Goal: Task Accomplishment & Management: Manage account settings

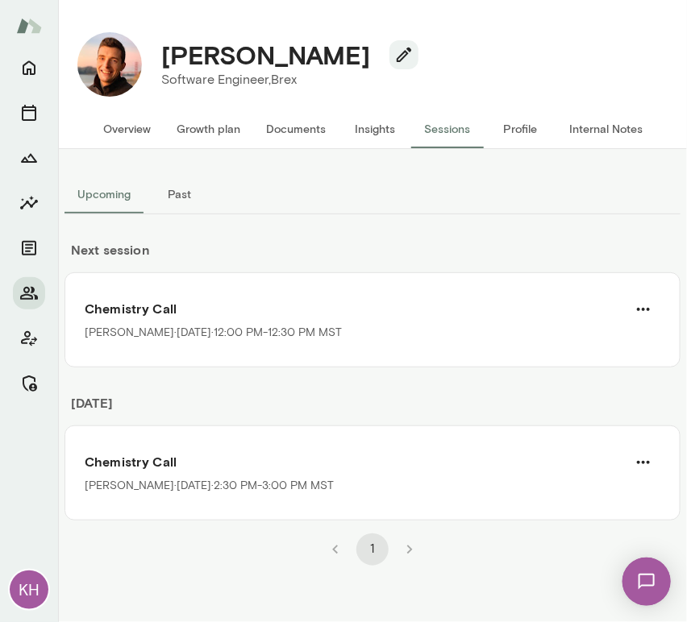
click at [585, 132] on button "Internal Notes" at bounding box center [605, 129] width 99 height 39
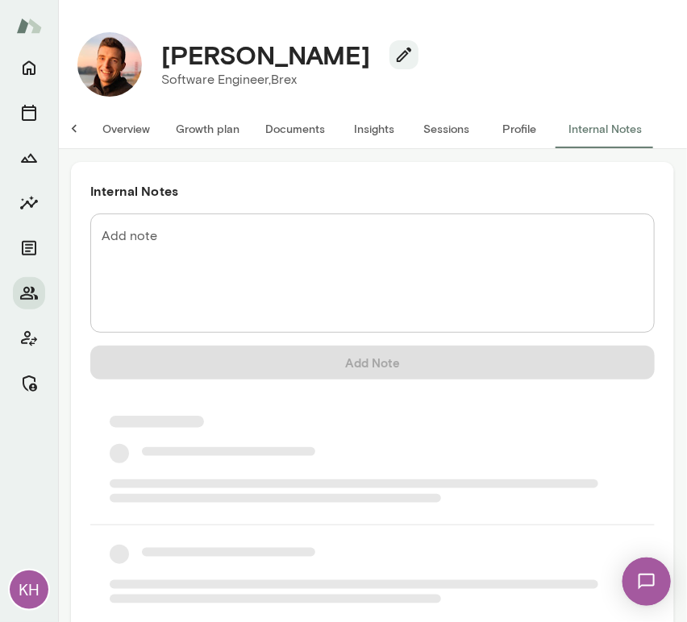
scroll to position [0, 13]
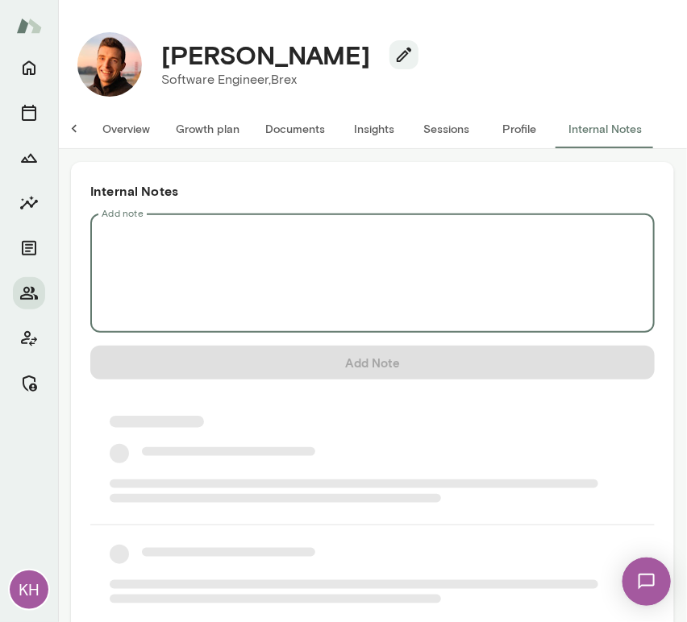
click at [226, 233] on textarea "Add note" at bounding box center [373, 273] width 542 height 93
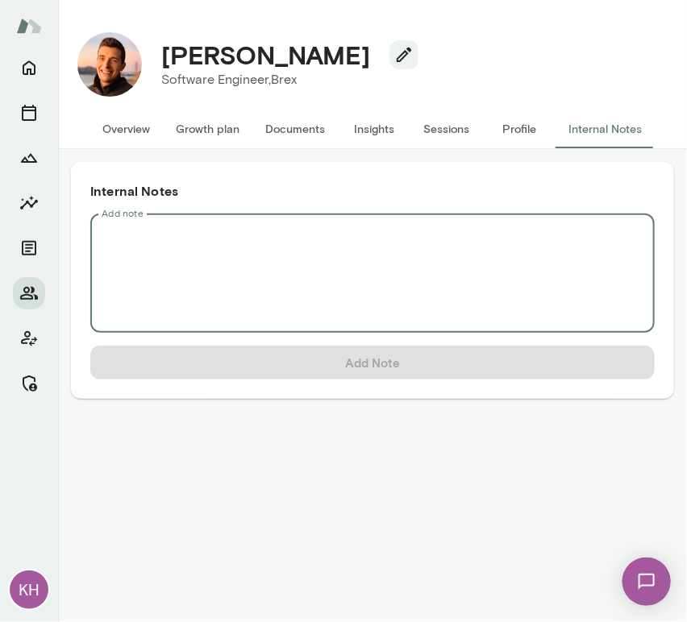
scroll to position [0, 0]
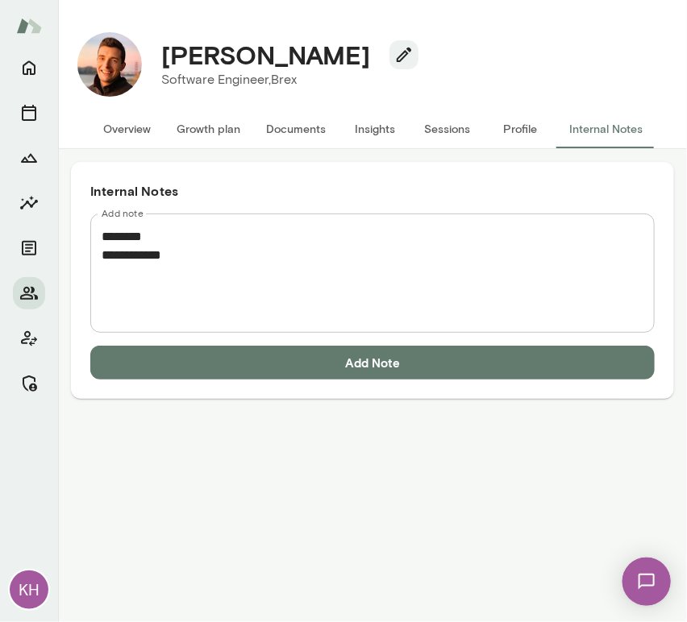
click at [212, 269] on textarea "**********" at bounding box center [373, 273] width 542 height 93
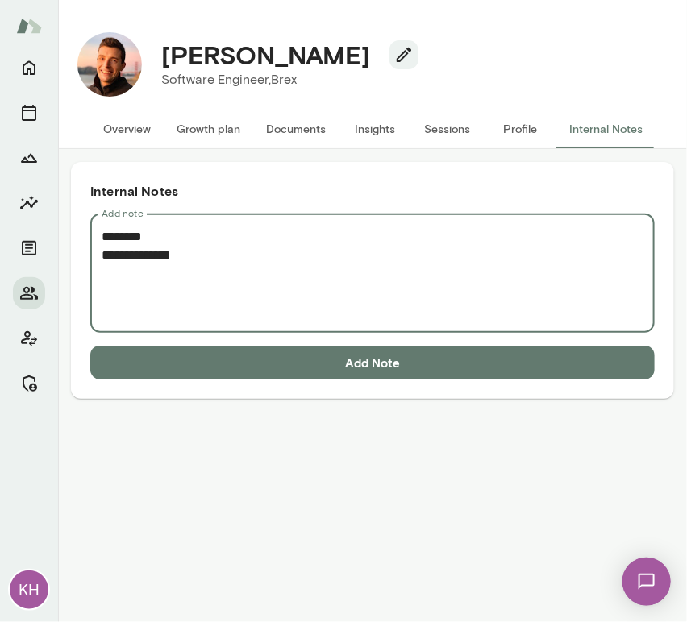
paste textarea "**********"
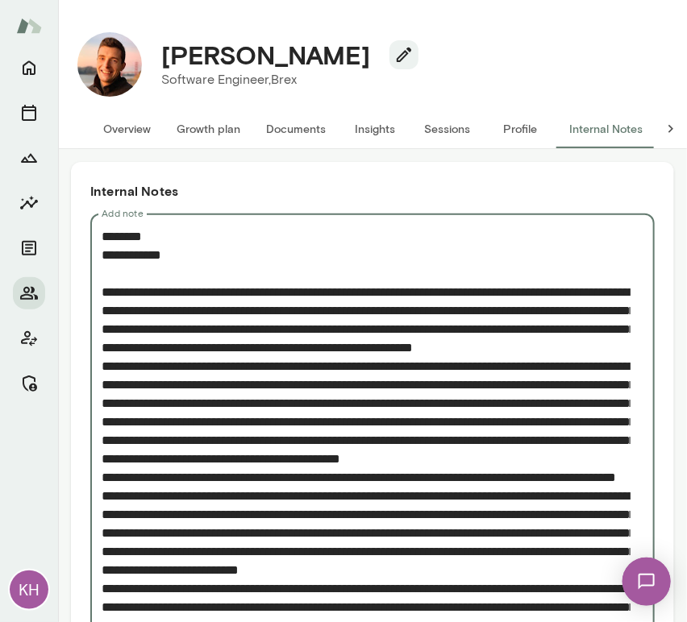
scroll to position [382, 0]
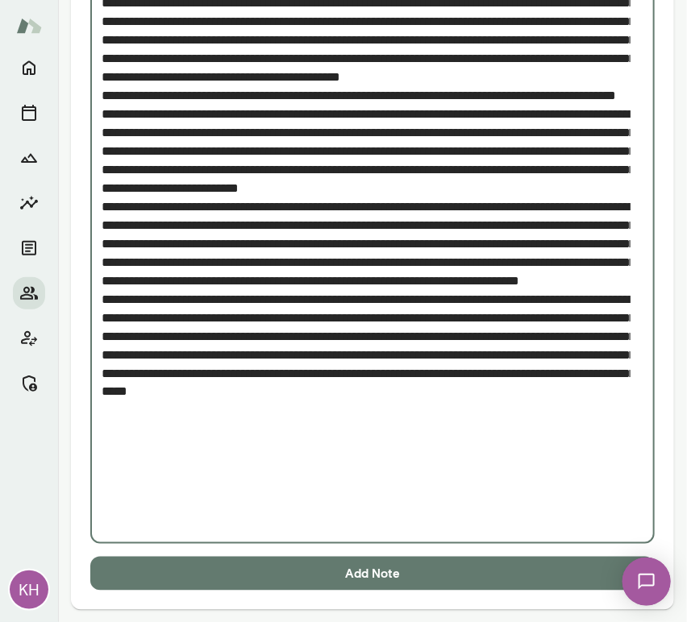
type textarea "**********"
click at [266, 572] on button "Add Note" at bounding box center [372, 574] width 564 height 34
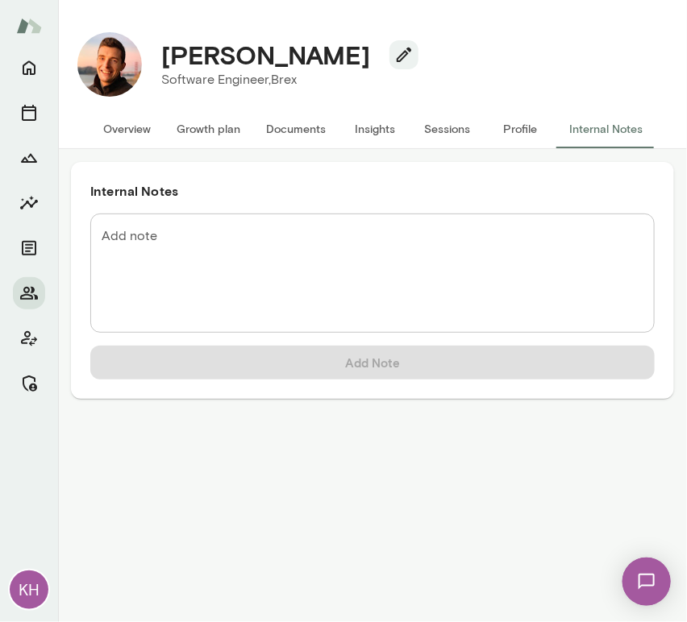
scroll to position [0, 0]
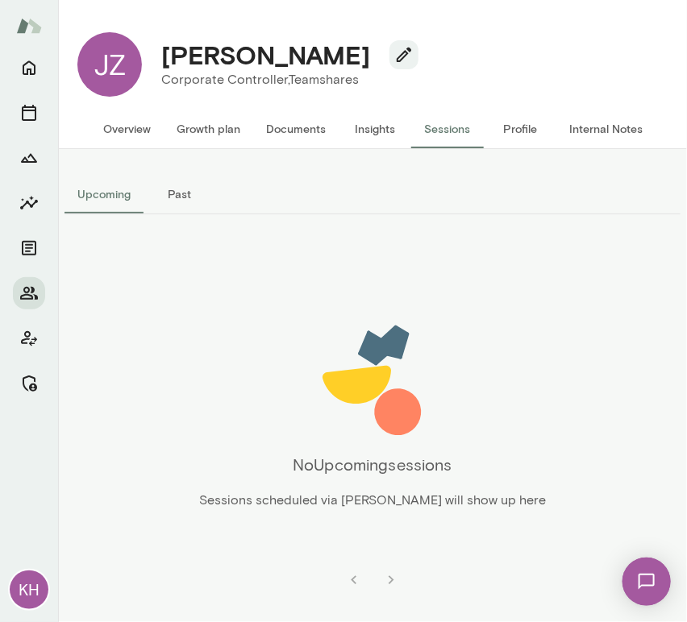
click at [132, 120] on button "Overview" at bounding box center [126, 129] width 73 height 39
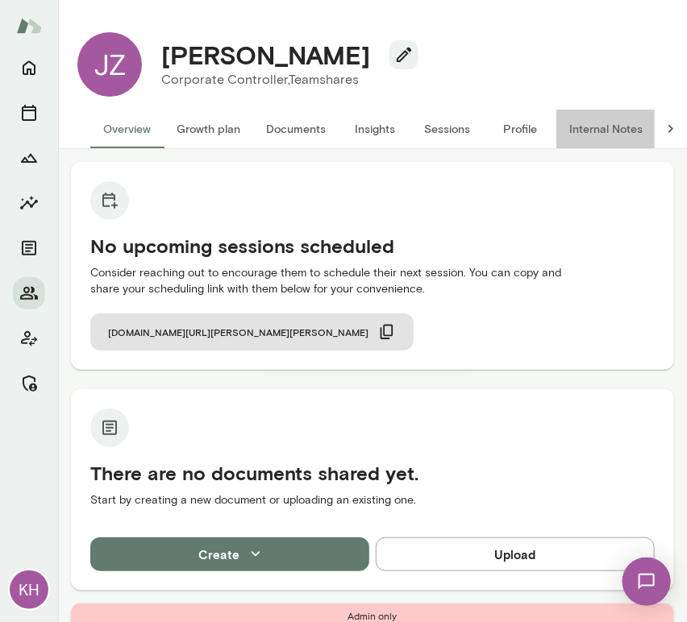
click at [594, 122] on button "Internal Notes" at bounding box center [605, 129] width 99 height 39
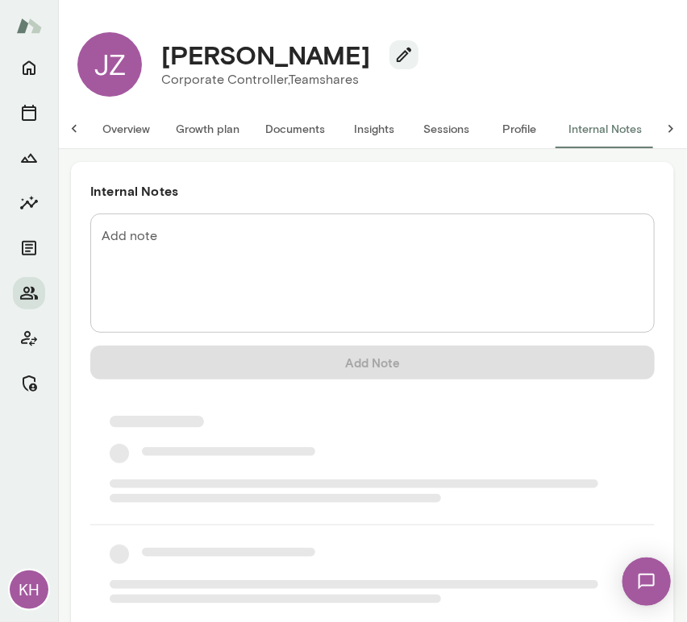
scroll to position [0, 13]
click at [194, 258] on textarea "Add note" at bounding box center [373, 273] width 542 height 93
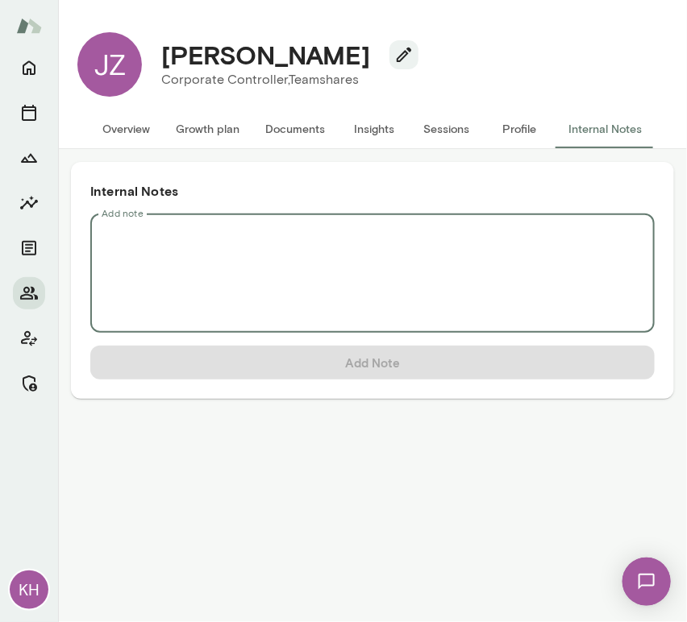
scroll to position [0, 0]
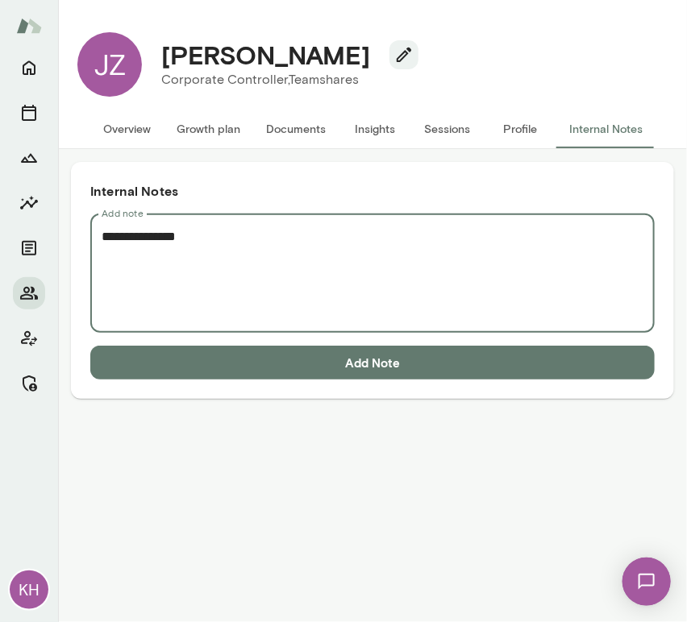
click at [110, 263] on textarea "**********" at bounding box center [373, 273] width 542 height 93
paste textarea "**********"
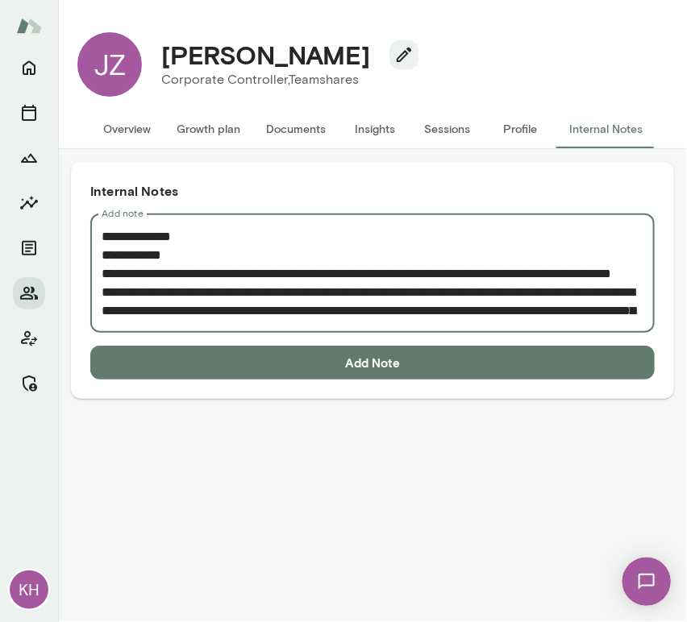
scroll to position [158, 0]
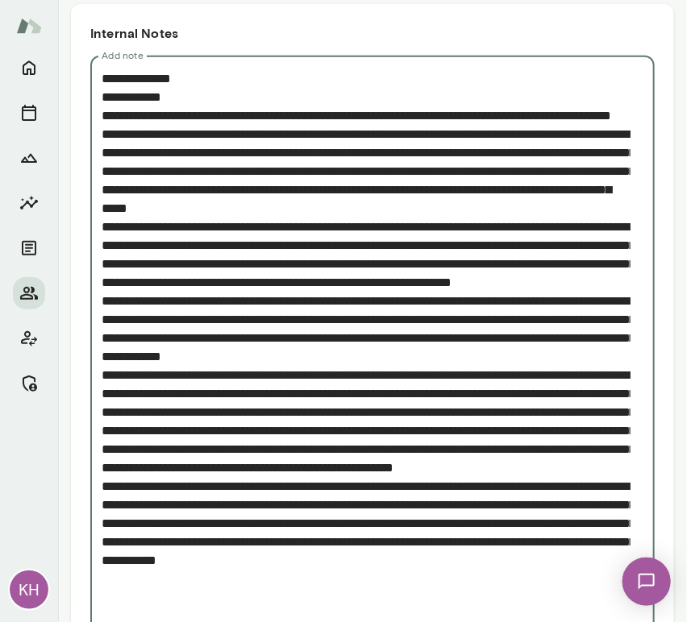
click at [105, 118] on textarea "Add note" at bounding box center [366, 347] width 529 height 556
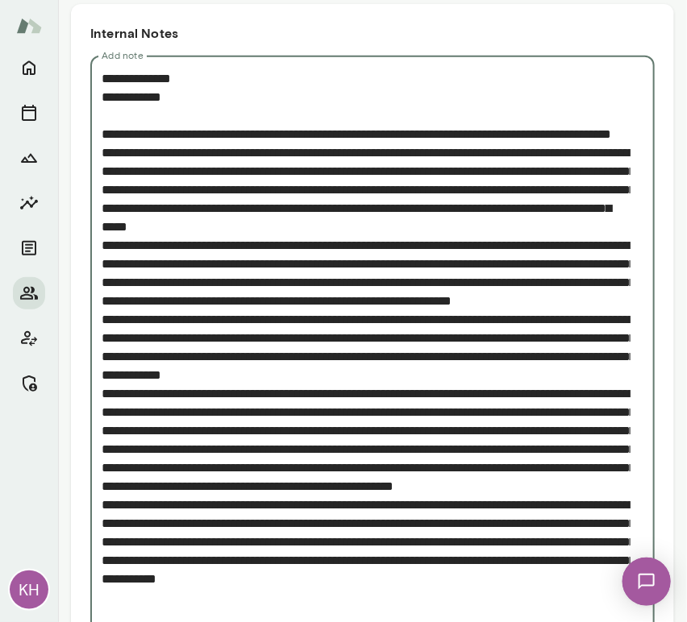
scroll to position [271, 0]
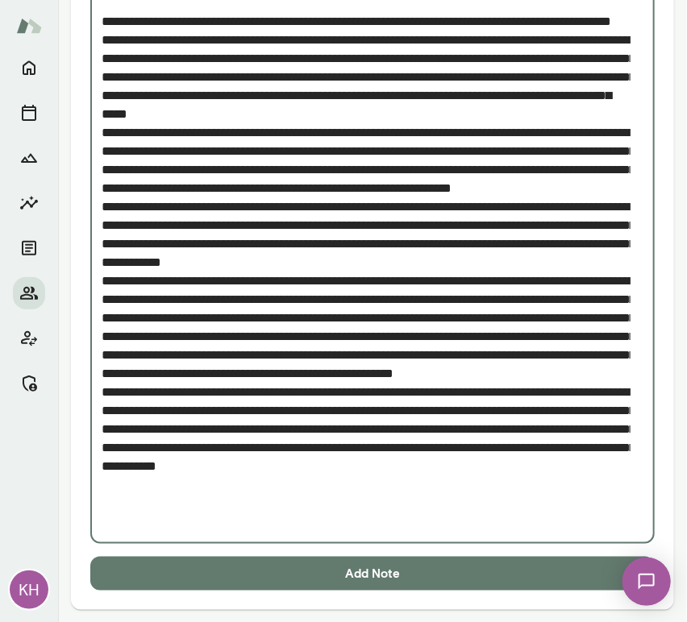
type textarea "**********"
click at [273, 563] on button "Add Note" at bounding box center [372, 574] width 564 height 34
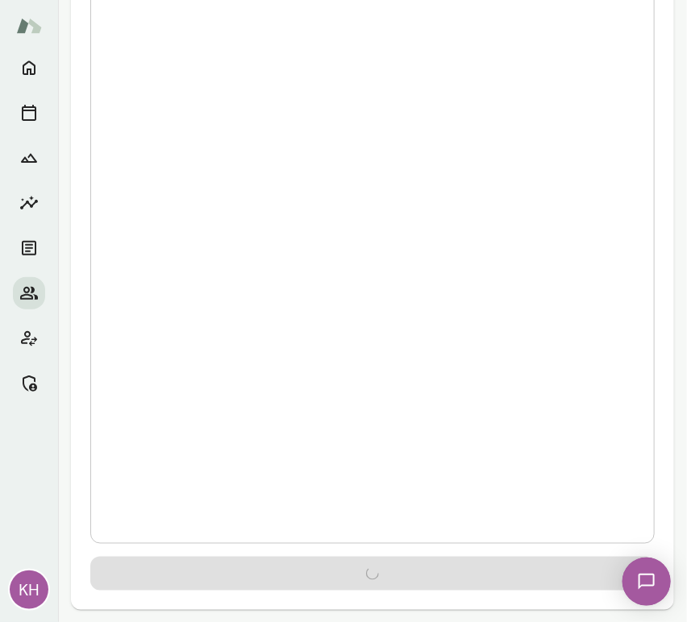
scroll to position [0, 0]
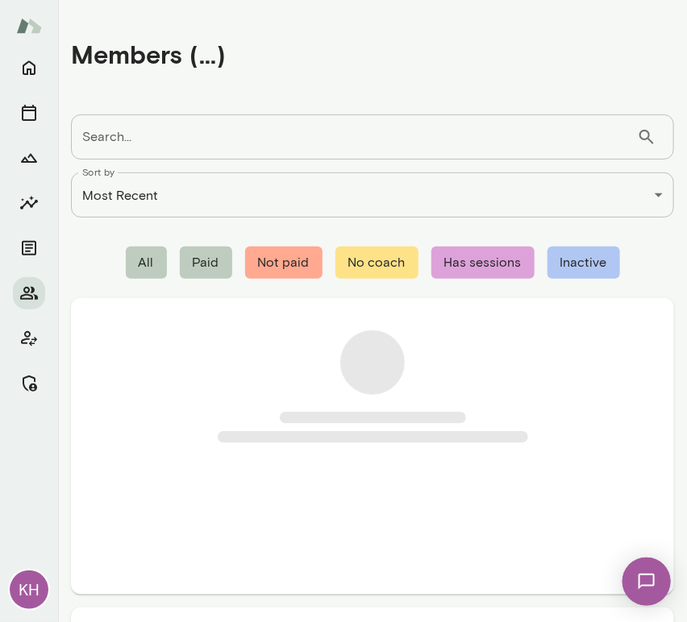
click at [169, 145] on input "Search..." at bounding box center [354, 137] width 566 height 45
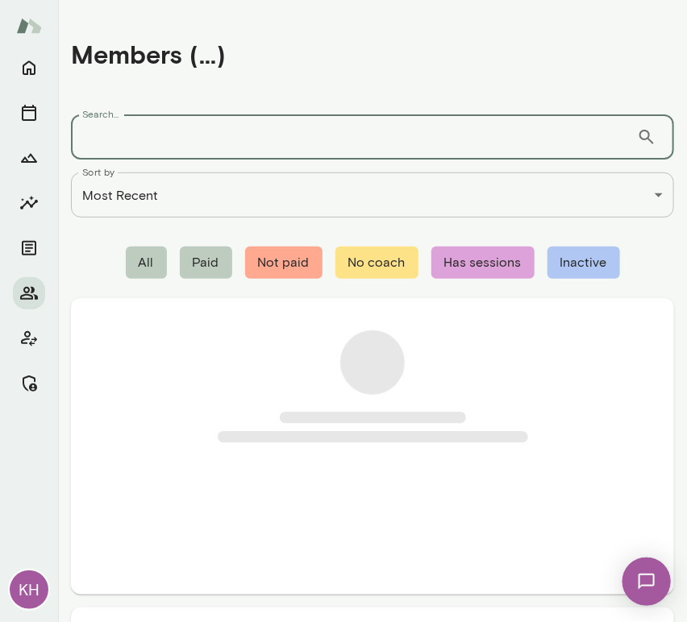
paste input "**********"
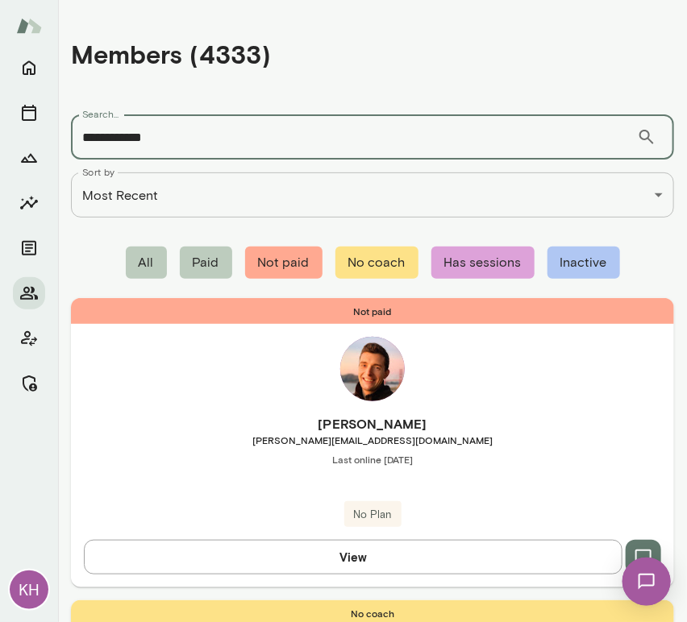
type input "**********"
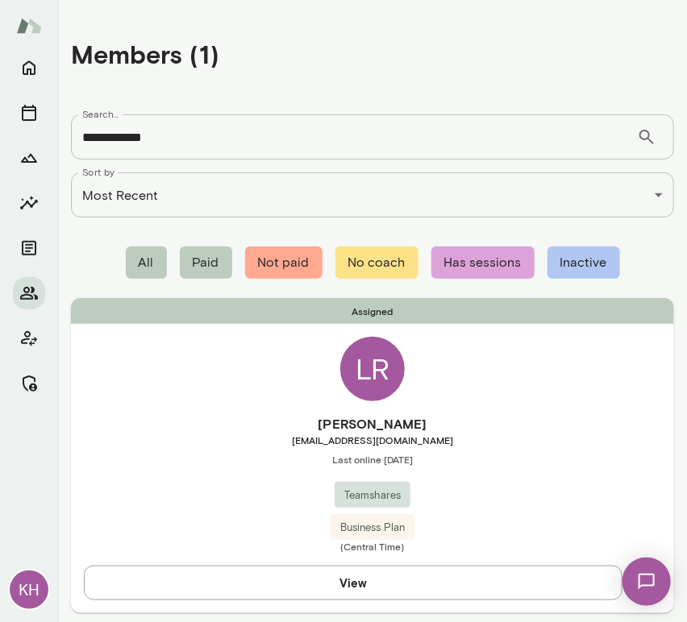
click at [187, 445] on span "lauren@teamshares.com" at bounding box center [372, 440] width 603 height 13
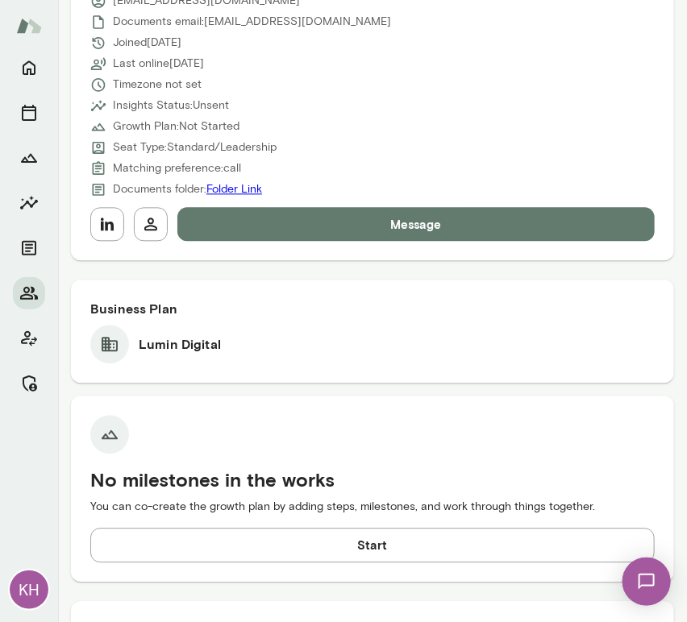
scroll to position [778, 0]
click at [109, 223] on icon "button" at bounding box center [107, 224] width 13 height 13
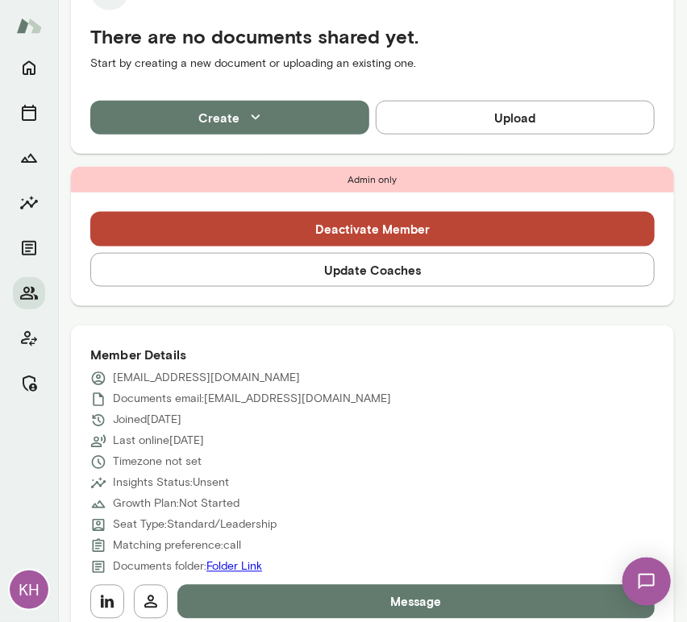
scroll to position [391, 0]
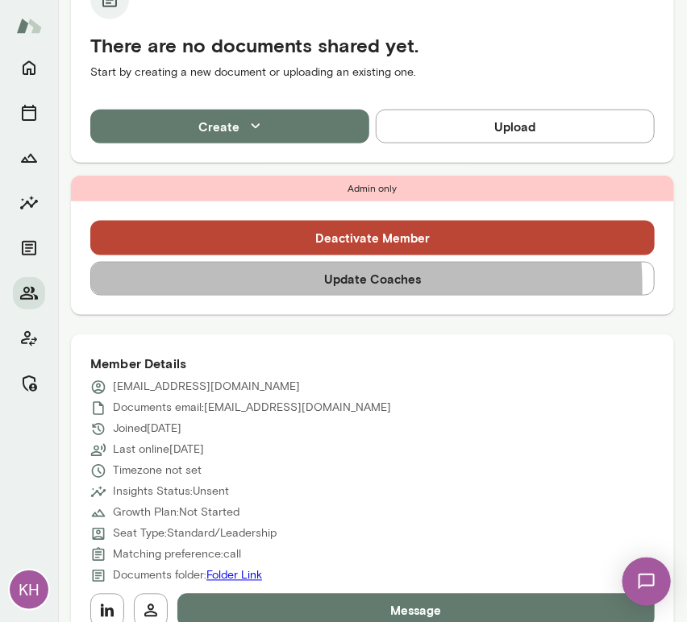
click at [344, 286] on button "Update Coaches" at bounding box center [372, 279] width 564 height 34
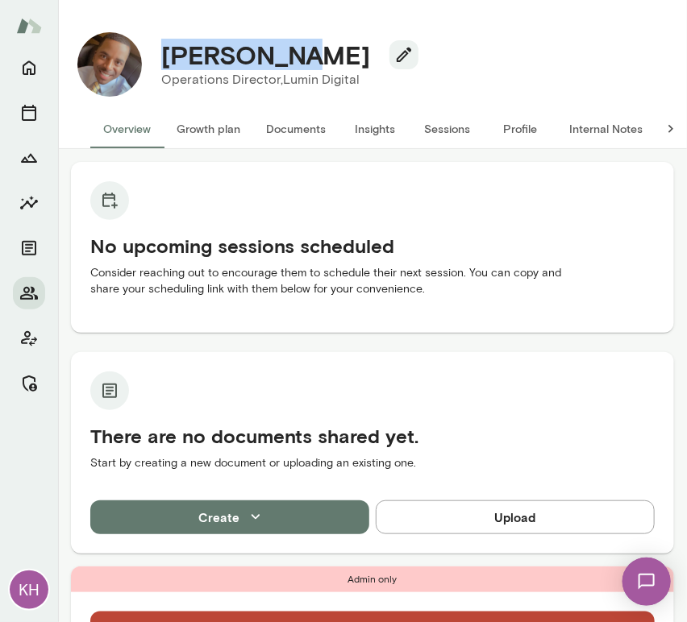
drag, startPoint x: 294, startPoint y: 63, endPoint x: 160, endPoint y: 64, distance: 133.9
click at [160, 64] on div "Ricky Wray" at bounding box center [283, 55] width 270 height 31
copy h4 "Ricky Wray"
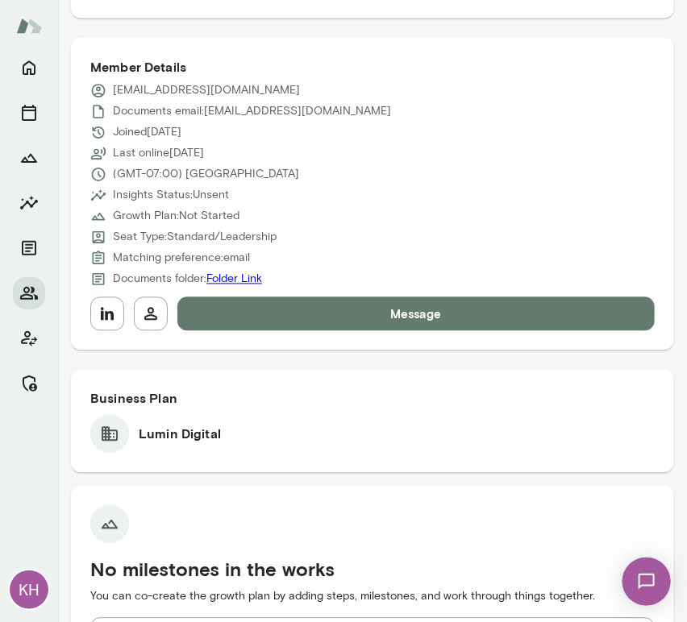
scroll to position [686, 0]
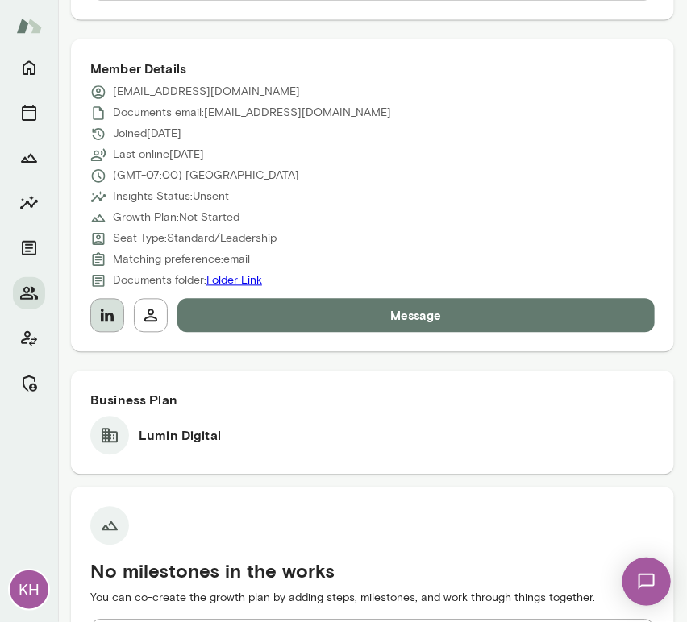
click at [104, 308] on icon "button" at bounding box center [107, 315] width 19 height 19
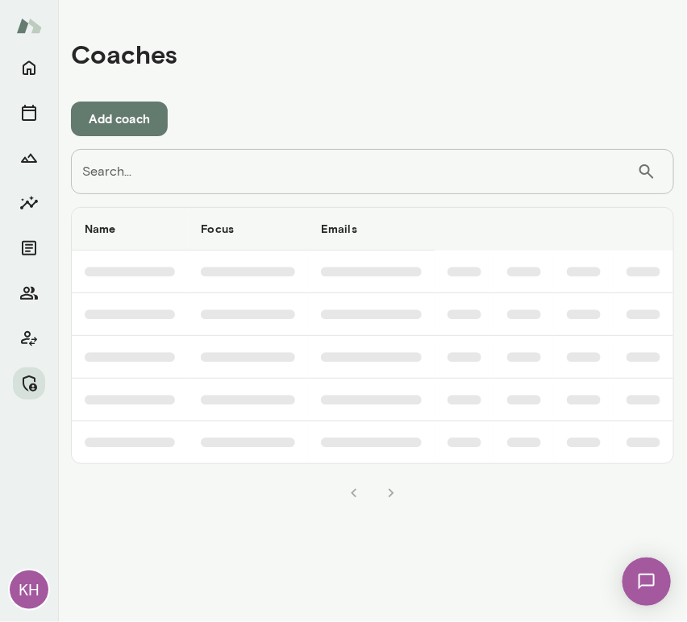
click at [161, 177] on input "Search..." at bounding box center [354, 171] width 566 height 45
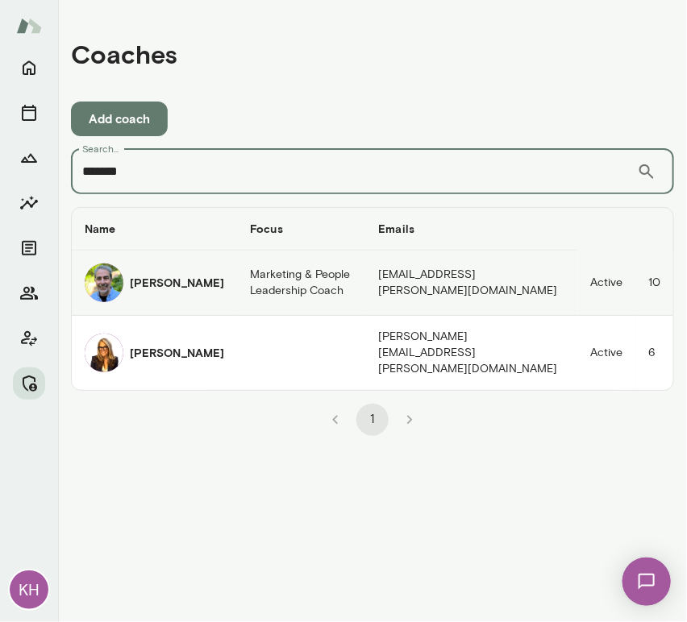
type input "*******"
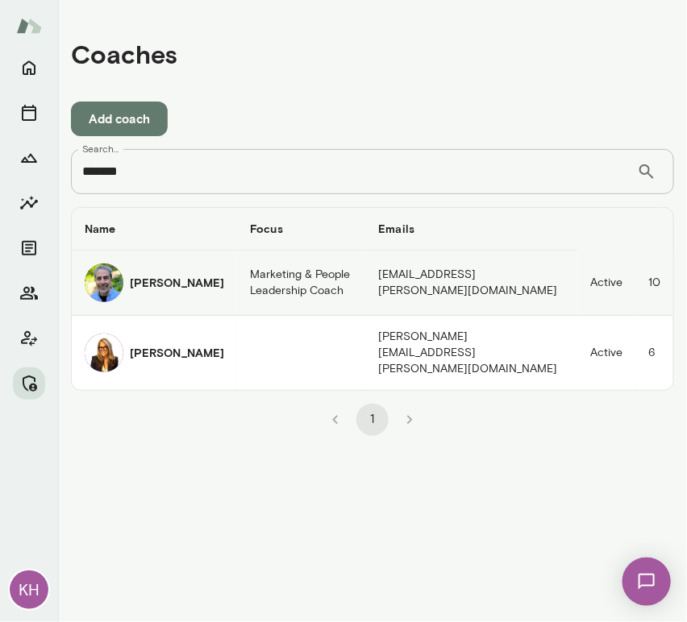
click at [108, 288] on img "coaches table" at bounding box center [104, 283] width 39 height 39
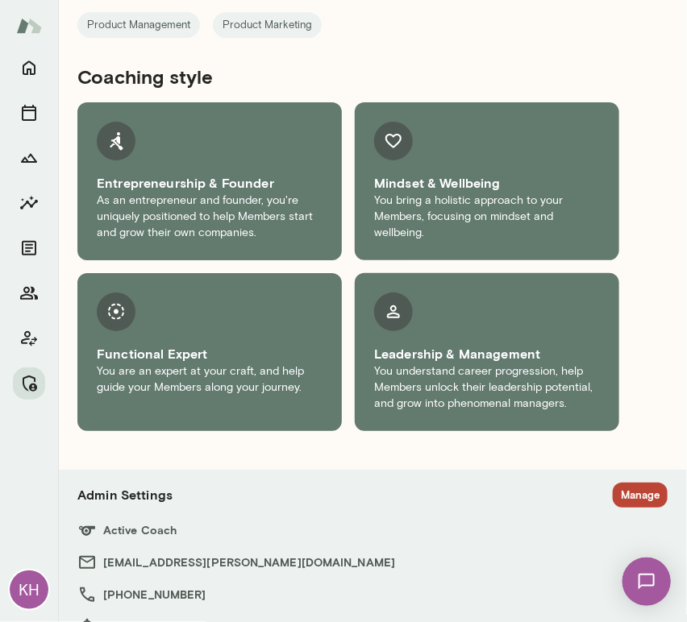
scroll to position [2884, 0]
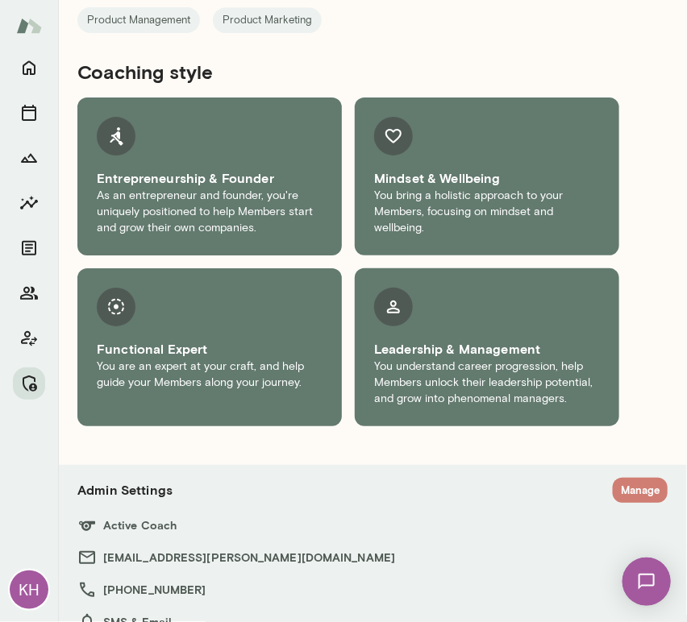
click at [624, 478] on button "Manage" at bounding box center [640, 490] width 55 height 25
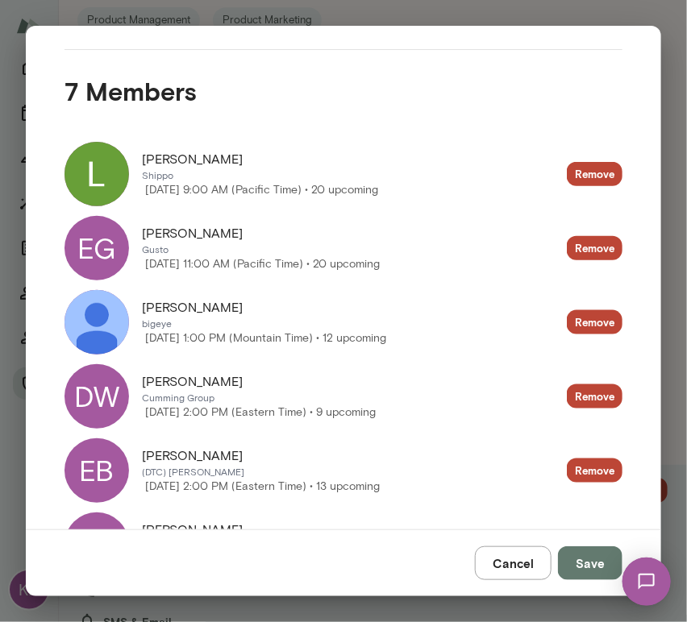
scroll to position [300, 0]
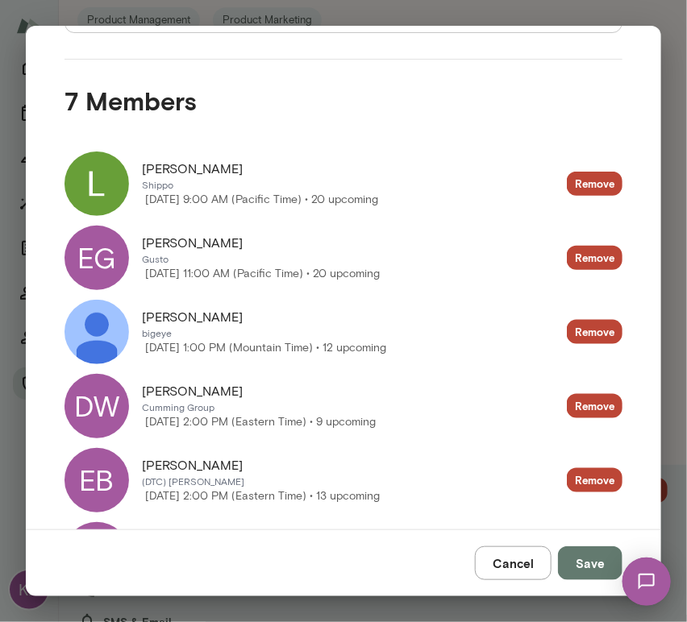
click at [99, 150] on div "Loren Elia Shippo Friday, September 19 9:00 AM (Pacific Time) • 20 upcoming Rem…" at bounding box center [331, 393] width 584 height 535
click at [109, 173] on img at bounding box center [97, 184] width 65 height 65
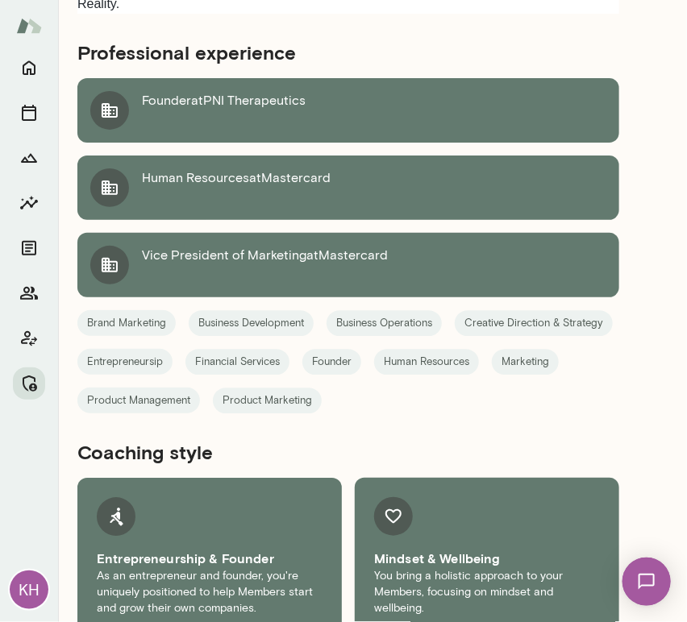
scroll to position [2819, 0]
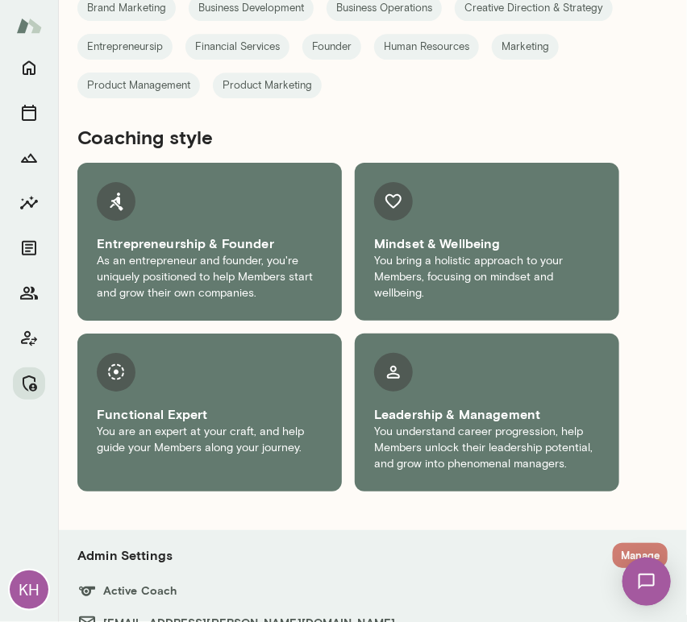
click at [624, 543] on button "Manage" at bounding box center [640, 555] width 55 height 25
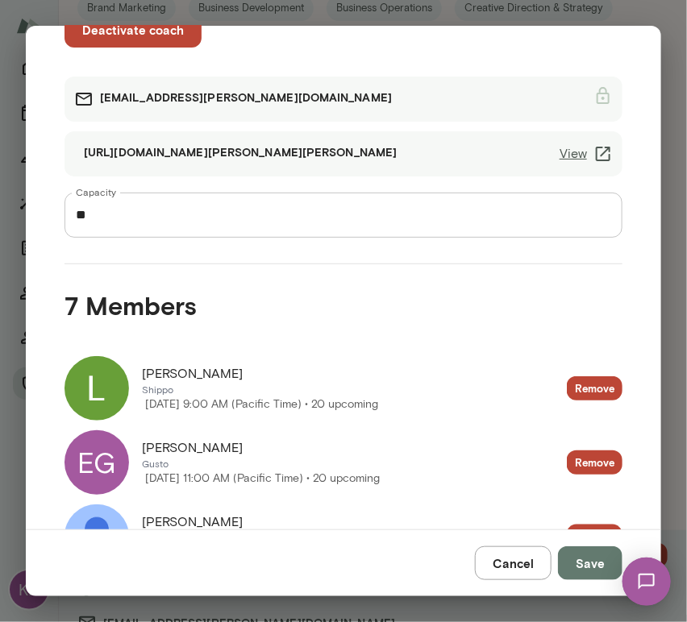
scroll to position [119, 0]
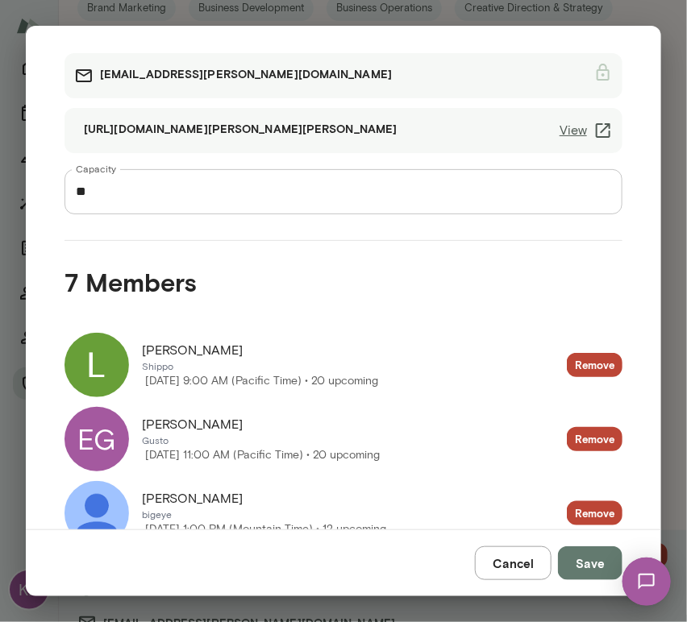
click at [103, 452] on div "EG" at bounding box center [97, 439] width 65 height 65
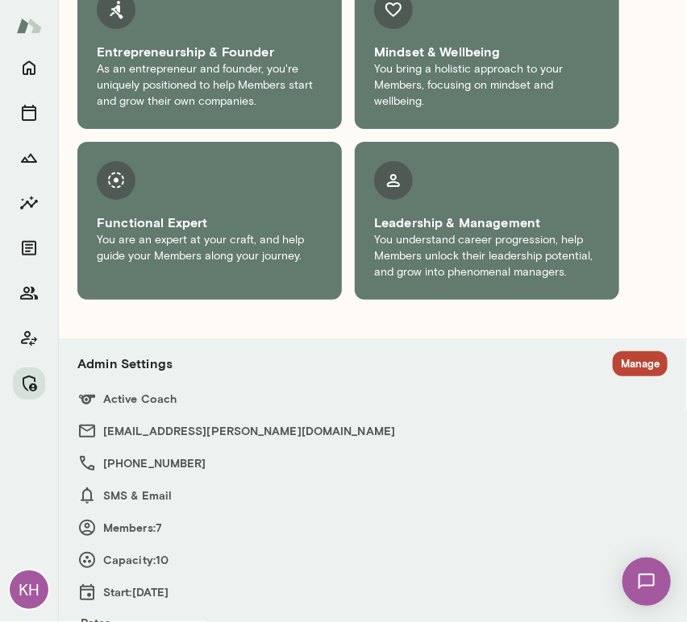
scroll to position [3018, 0]
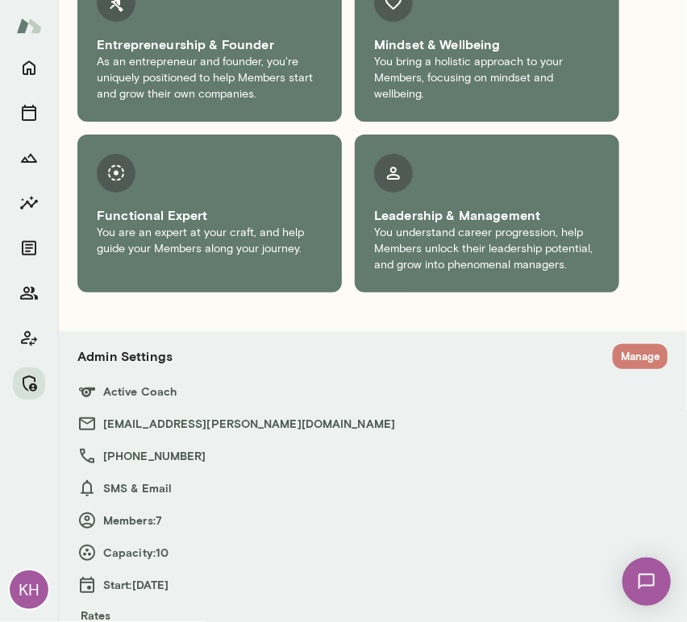
click at [626, 344] on button "Manage" at bounding box center [640, 356] width 55 height 25
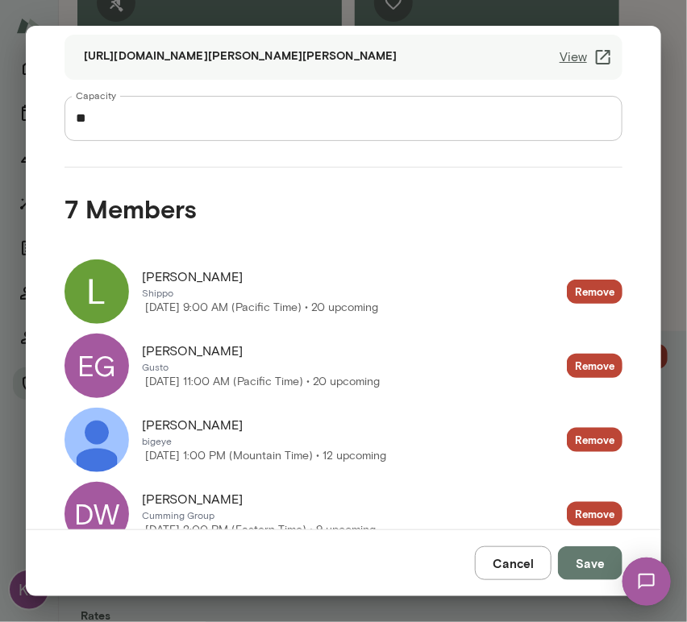
scroll to position [228, 0]
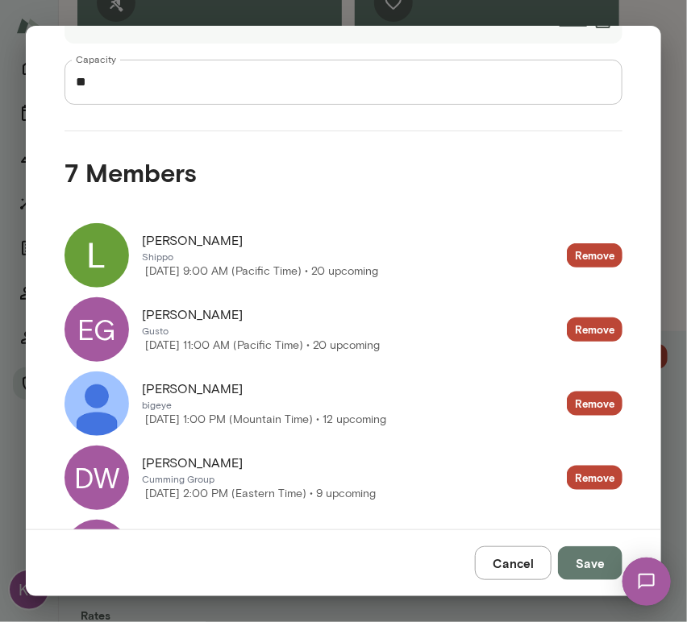
click at [108, 411] on img at bounding box center [97, 404] width 65 height 65
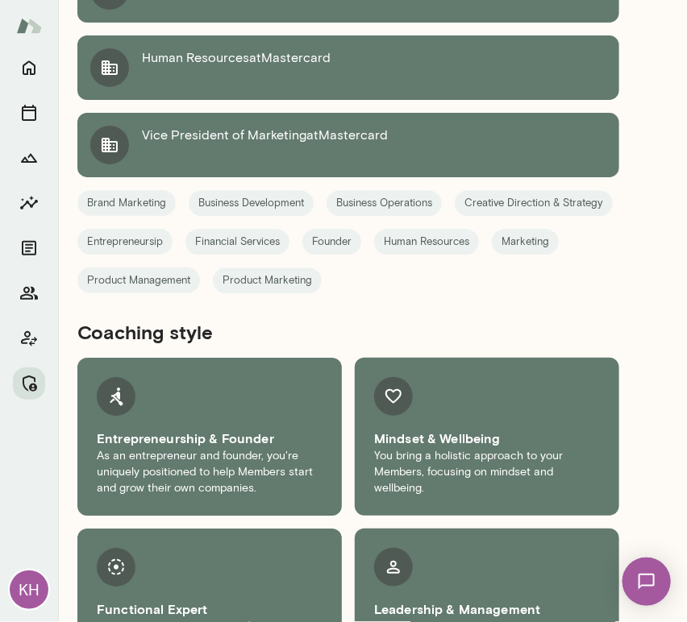
scroll to position [3019, 0]
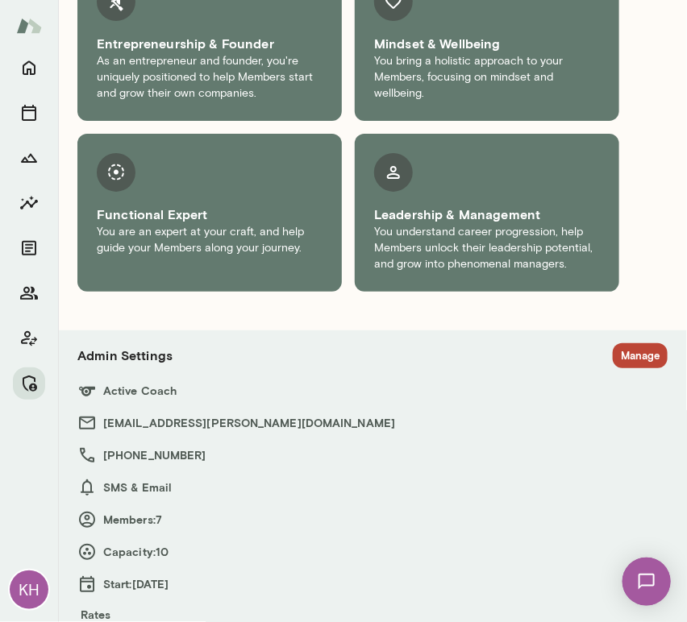
click at [619, 344] on section "Admin Settings Manage Active Coach charlessilvestro@mento.co +1 (914) 671-0111 …" at bounding box center [372, 506] width 590 height 325
click at [618, 344] on button "Manage" at bounding box center [640, 356] width 55 height 25
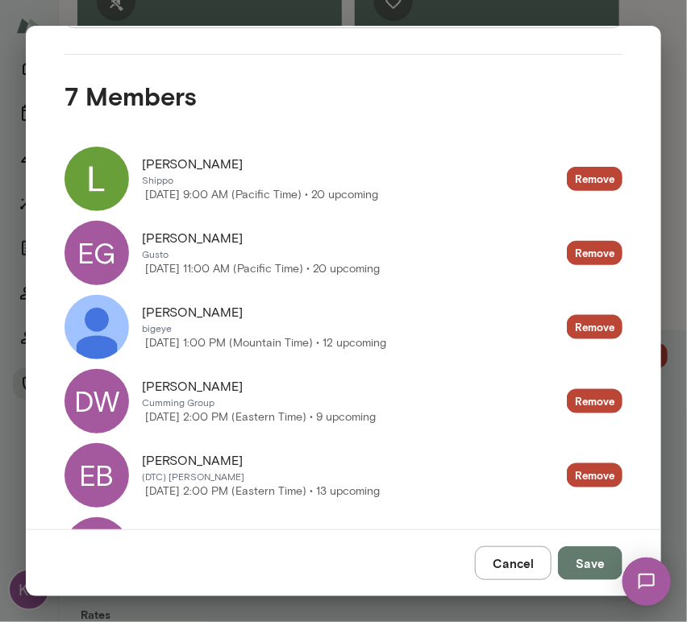
scroll to position [314, 0]
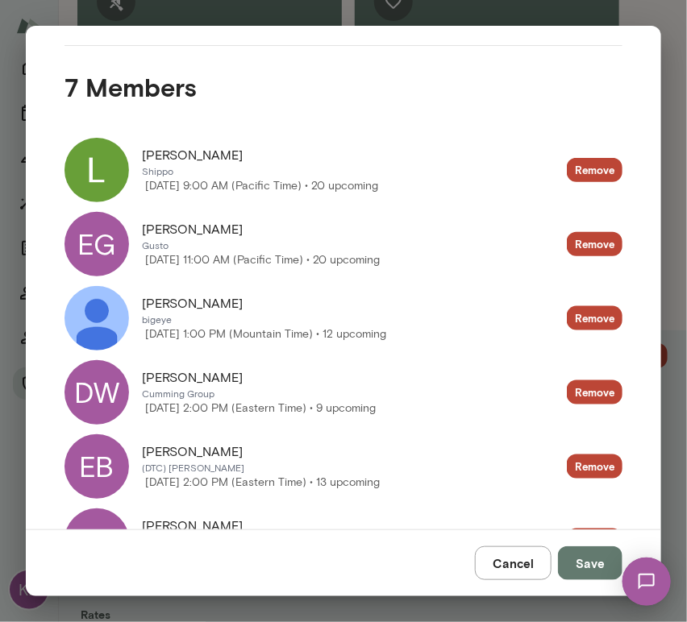
click at [110, 398] on div "DW" at bounding box center [97, 392] width 65 height 65
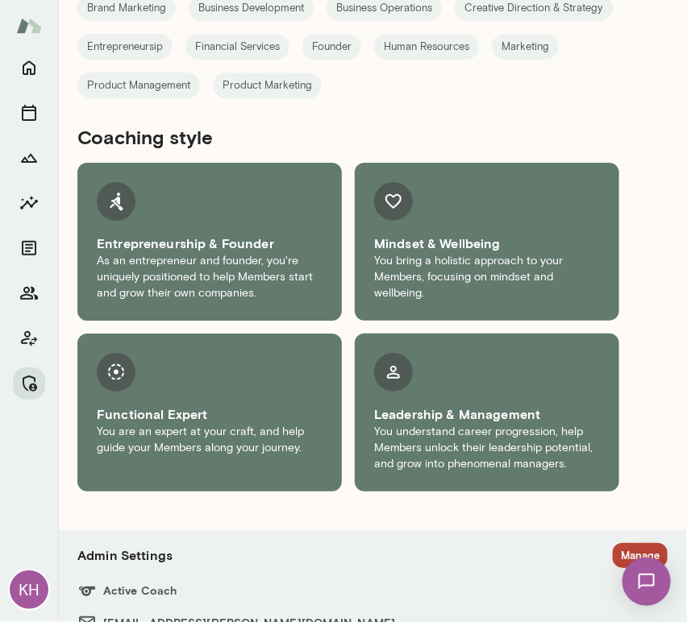
scroll to position [3019, 0]
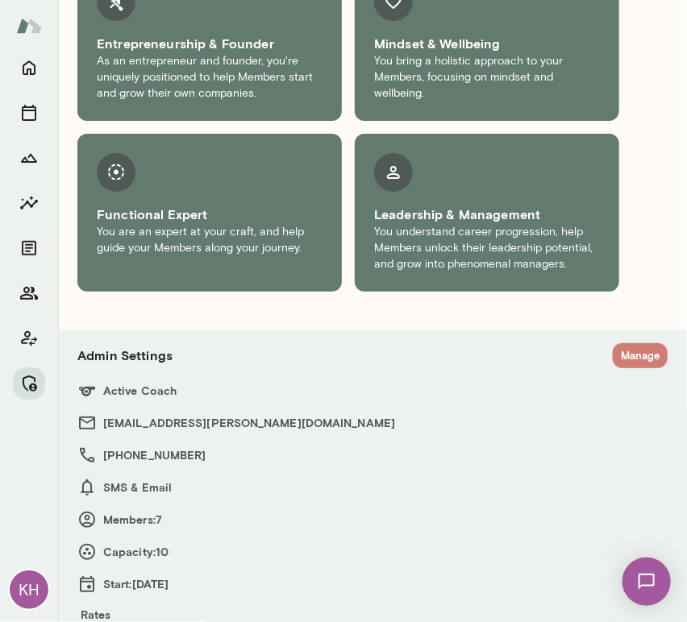
click at [618, 344] on button "Manage" at bounding box center [640, 356] width 55 height 25
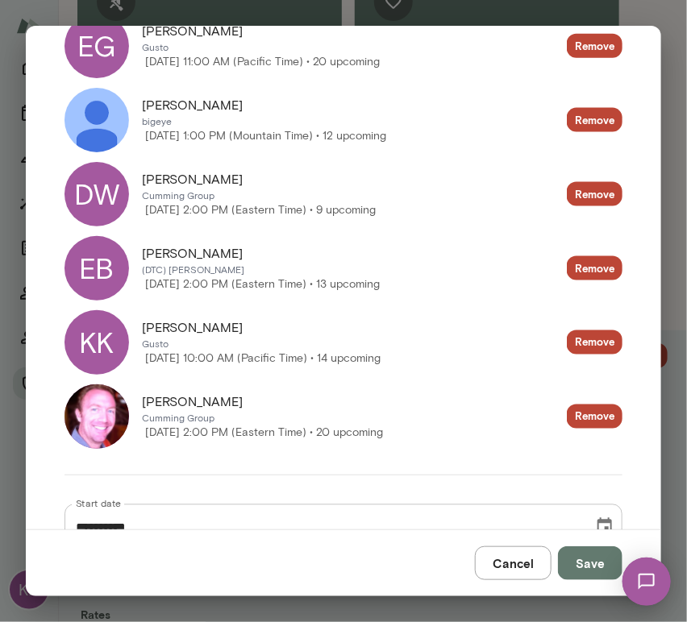
scroll to position [530, 0]
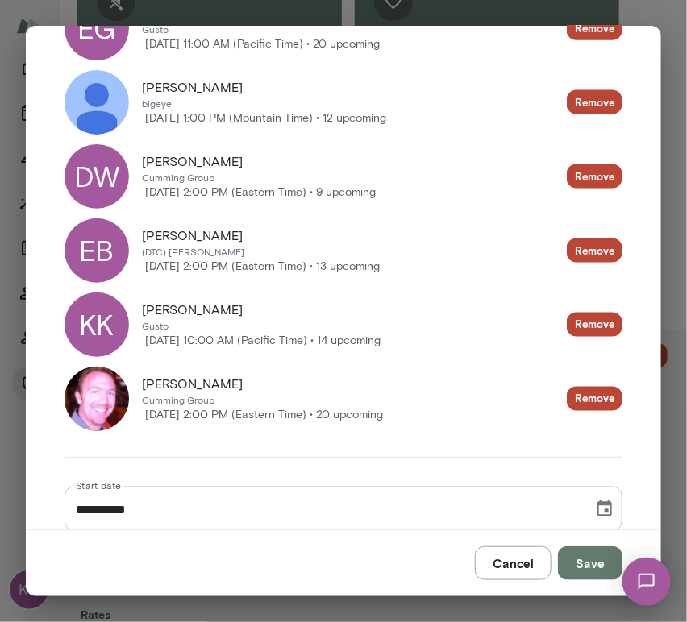
click at [104, 297] on div "KK" at bounding box center [97, 325] width 65 height 65
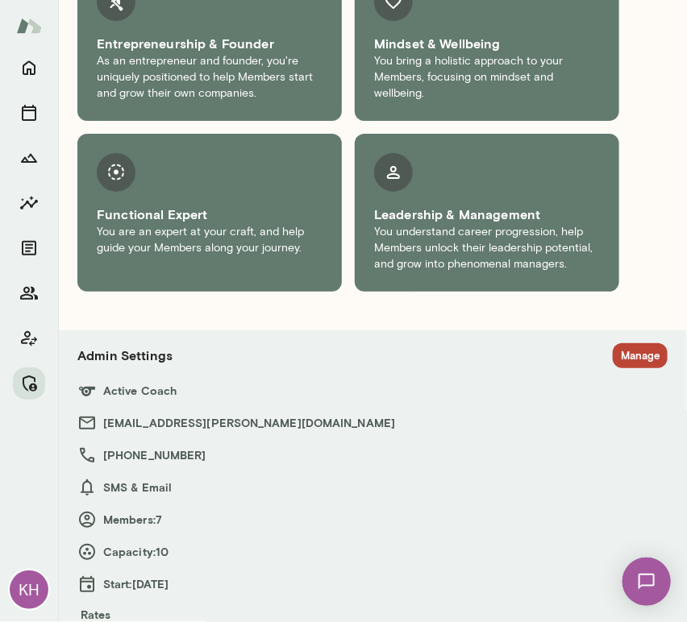
scroll to position [3015, 0]
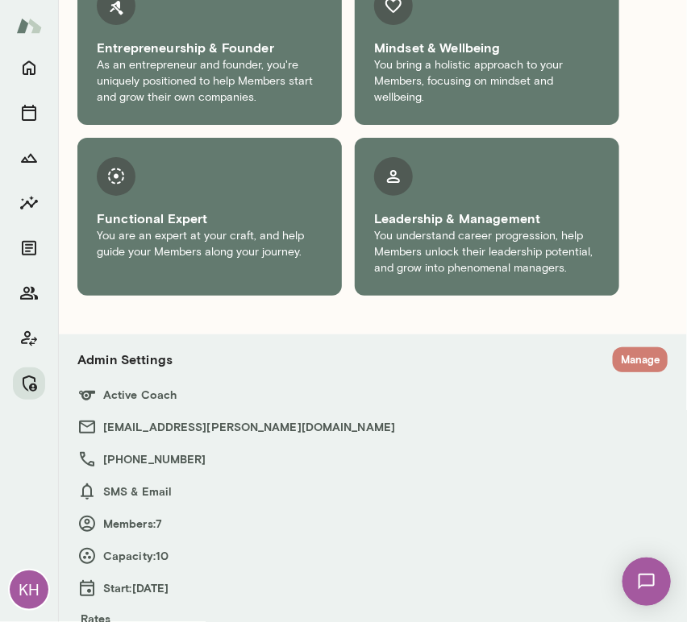
click at [615, 348] on button "Manage" at bounding box center [640, 360] width 55 height 25
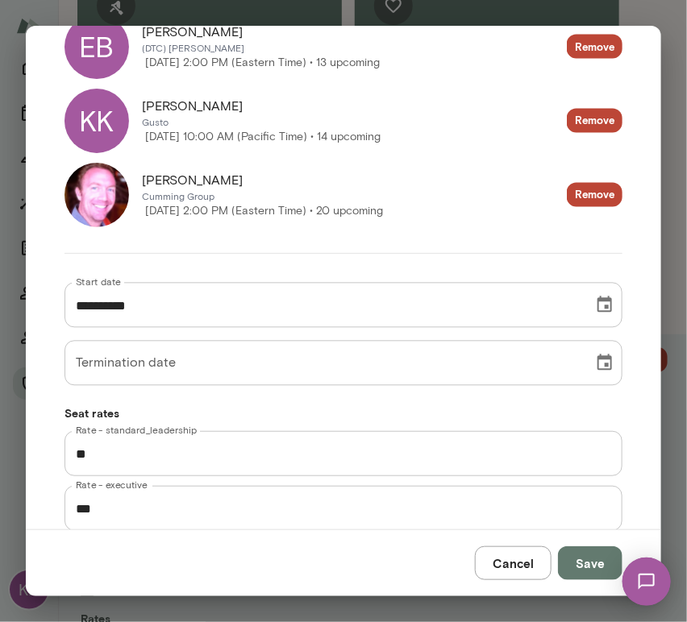
scroll to position [774, 0]
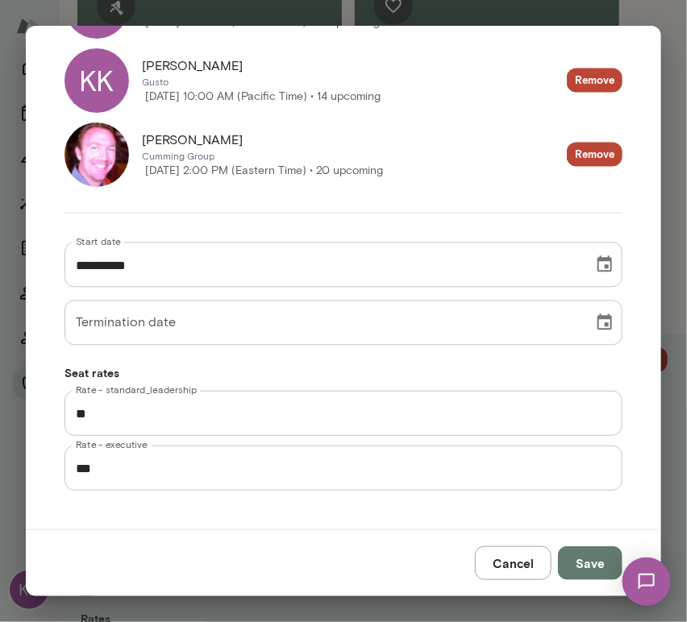
click at [93, 166] on img at bounding box center [97, 155] width 65 height 65
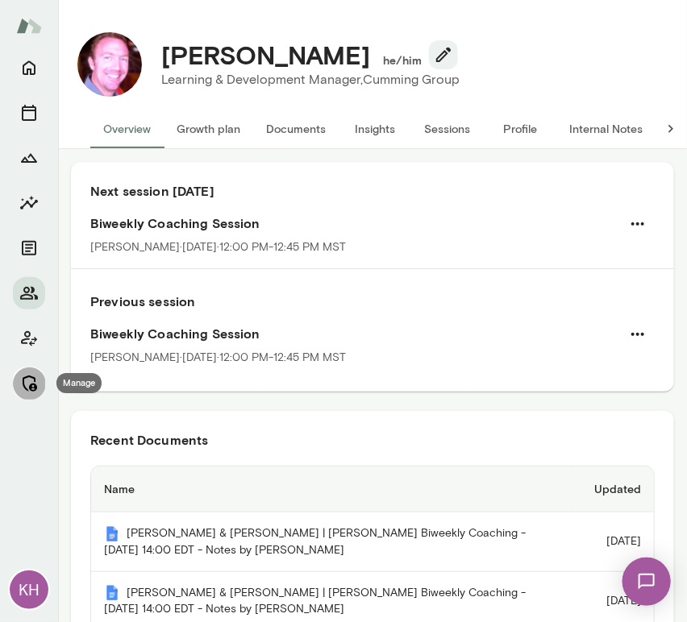
click at [33, 377] on icon "Manage" at bounding box center [30, 384] width 15 height 16
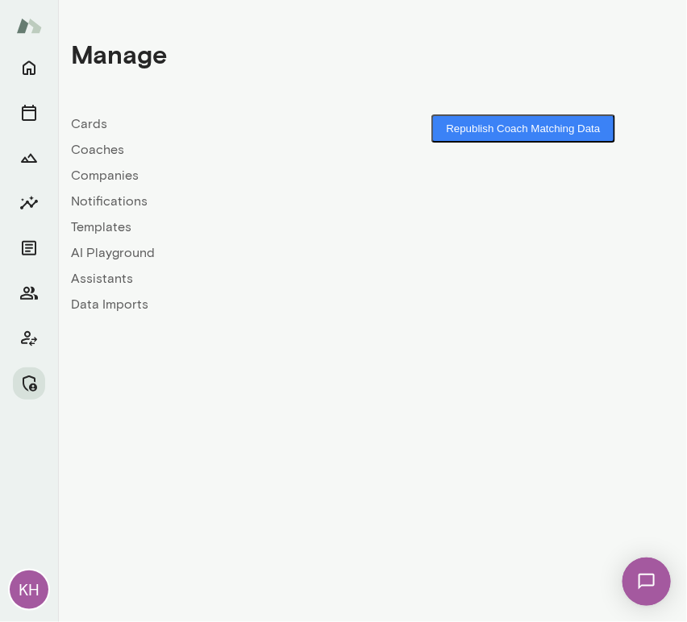
click at [120, 173] on link "Companies" at bounding box center [222, 175] width 302 height 19
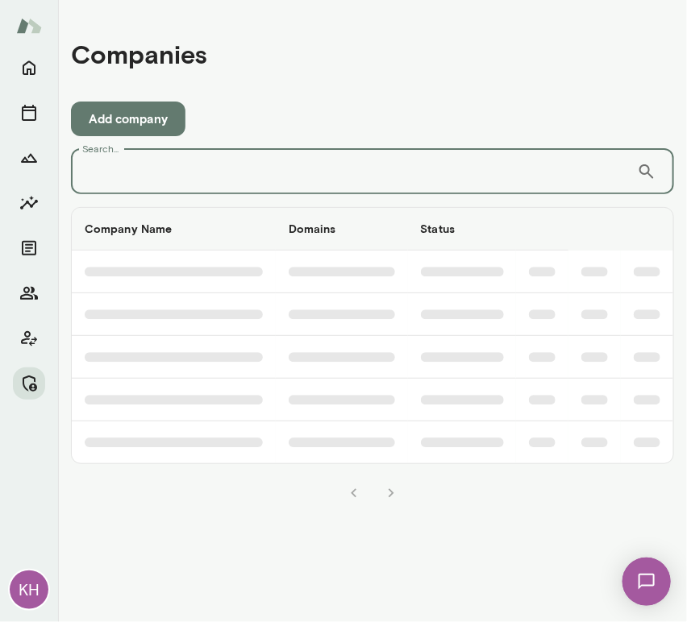
click at [127, 173] on input "Search..." at bounding box center [354, 171] width 566 height 45
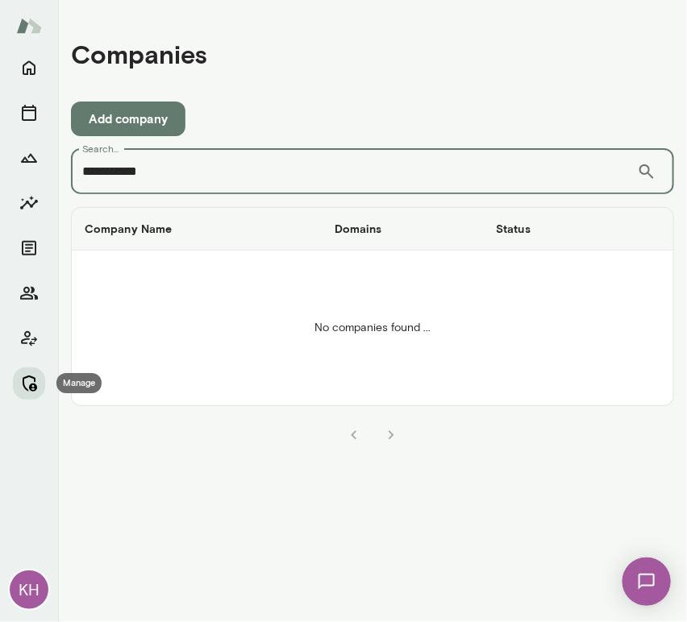
type input "**********"
click at [32, 387] on icon "Manage" at bounding box center [30, 384] width 15 height 16
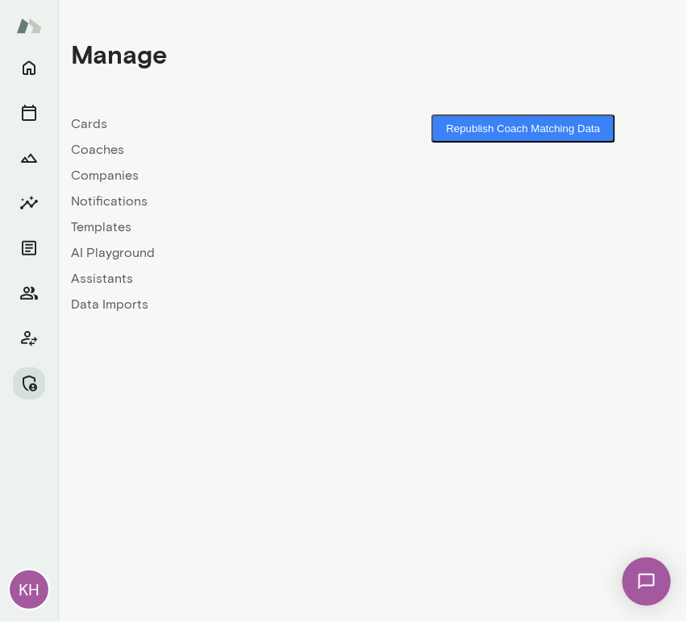
click at [106, 152] on link "Coaches" at bounding box center [222, 149] width 302 height 19
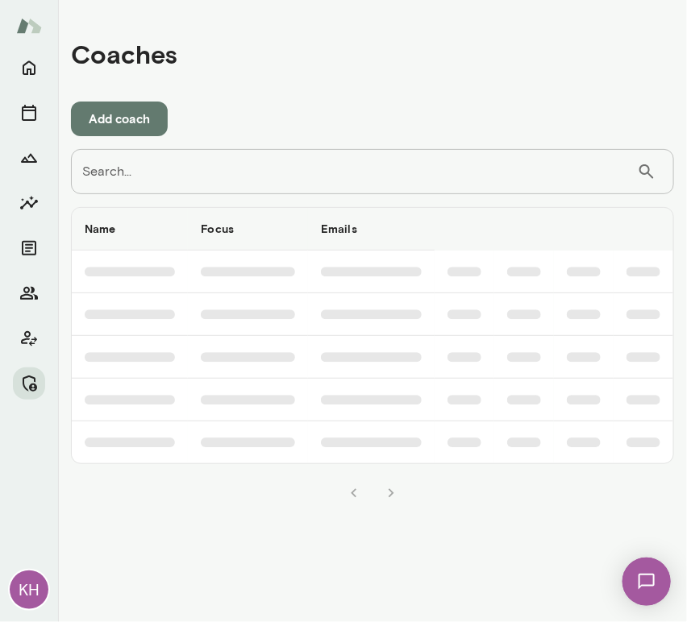
click at [116, 160] on input "Search..." at bounding box center [354, 171] width 566 height 45
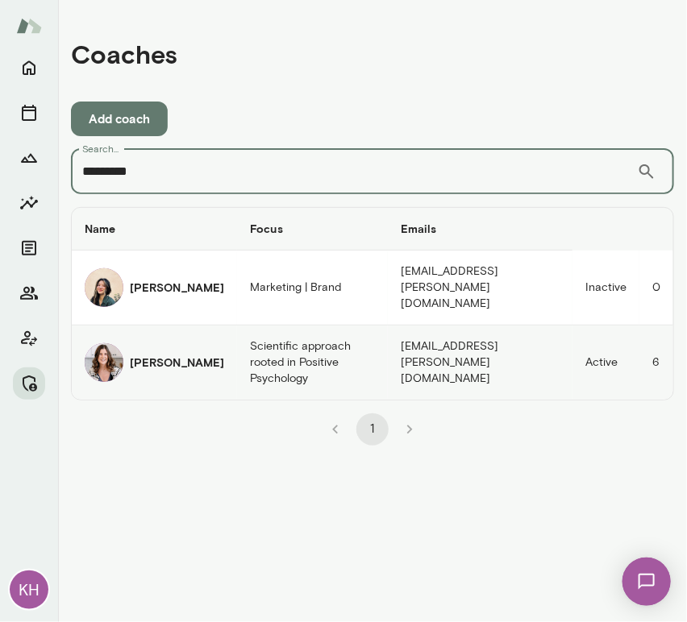
type input "*********"
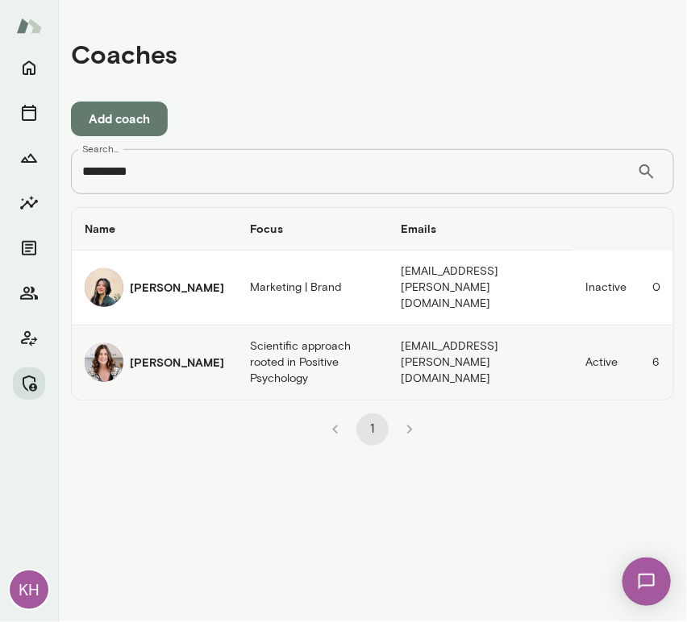
click at [110, 347] on img "coaches table" at bounding box center [104, 363] width 39 height 39
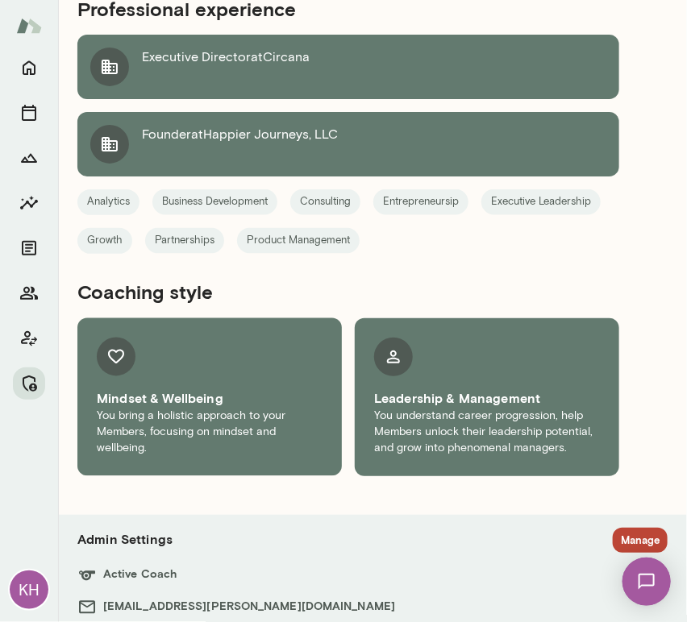
scroll to position [822, 0]
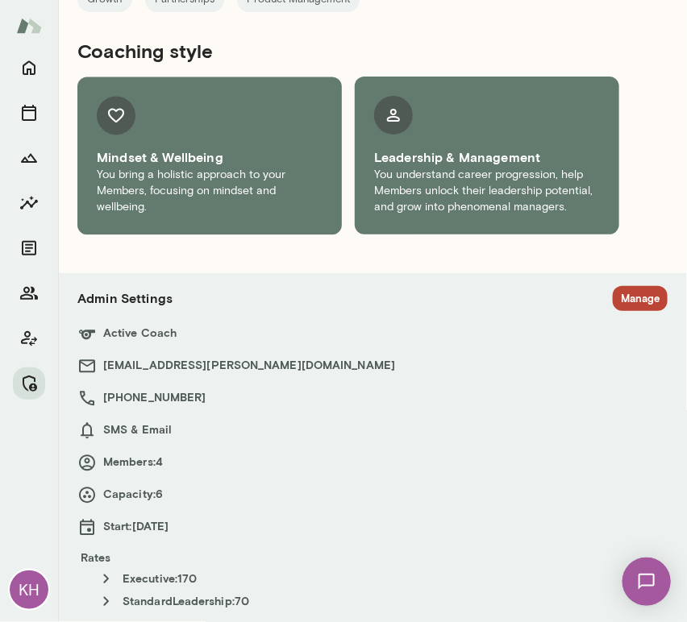
click at [619, 347] on section "Admin Settings Manage Active Coach katherinelibonate@mento.co +1 (925) 457-7965…" at bounding box center [372, 448] width 590 height 325
click at [613, 302] on button "Manage" at bounding box center [640, 298] width 55 height 25
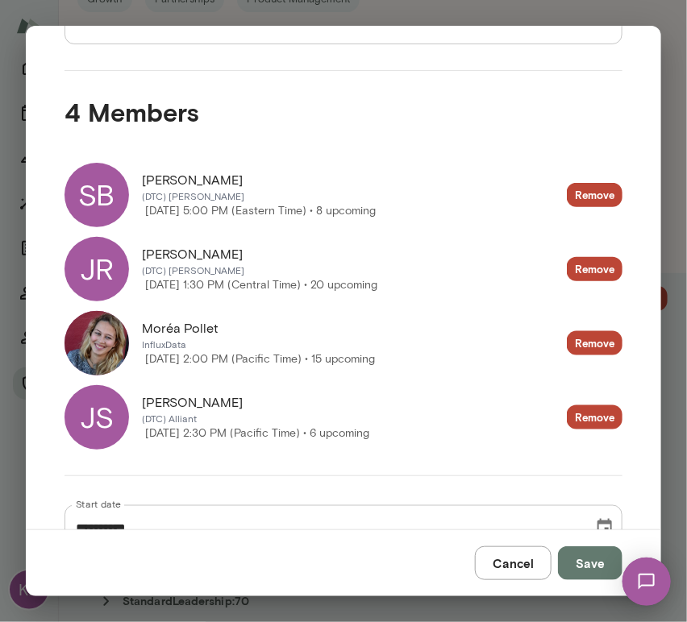
scroll to position [290, 0]
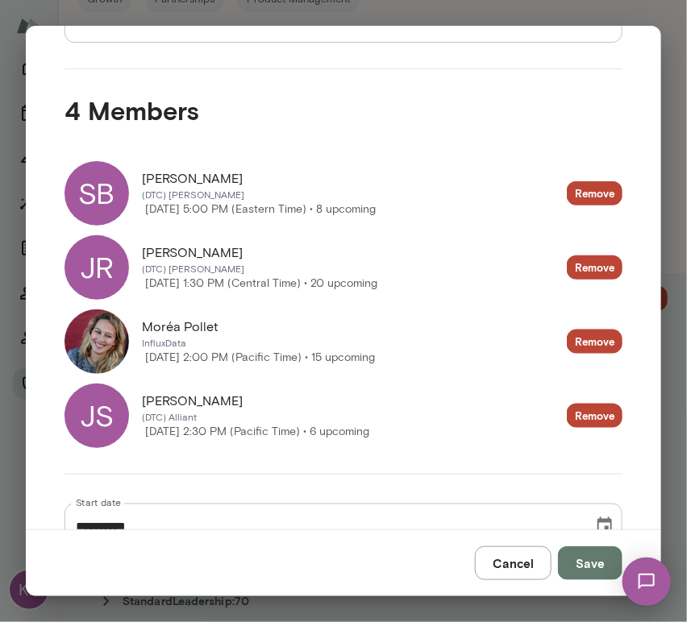
click at [116, 353] on img at bounding box center [97, 342] width 65 height 65
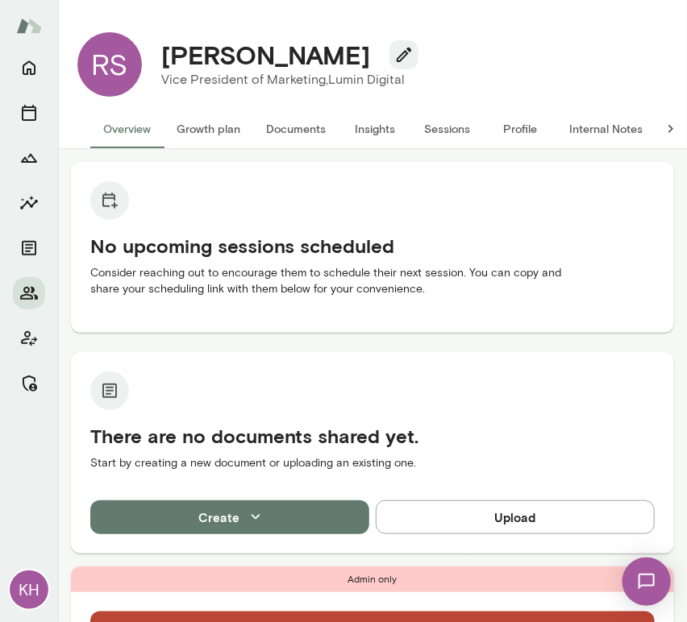
drag, startPoint x: 353, startPoint y: 62, endPoint x: 159, endPoint y: 43, distance: 195.3
click at [159, 43] on div "Ryan Spaulding" at bounding box center [283, 55] width 270 height 31
copy h4 "Ryan Spaulding"
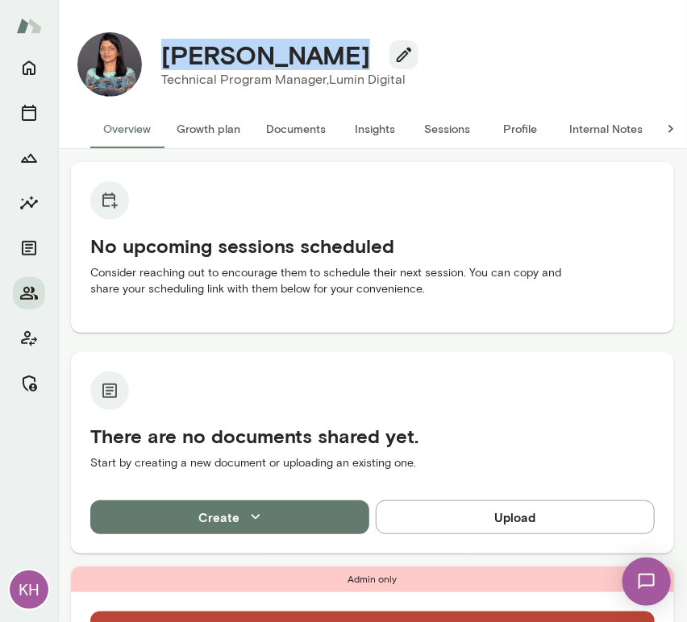
drag, startPoint x: 327, startPoint y: 56, endPoint x: 158, endPoint y: 56, distance: 168.5
click at [158, 56] on div "[PERSON_NAME]" at bounding box center [283, 55] width 270 height 31
copy h4 "[PERSON_NAME]"
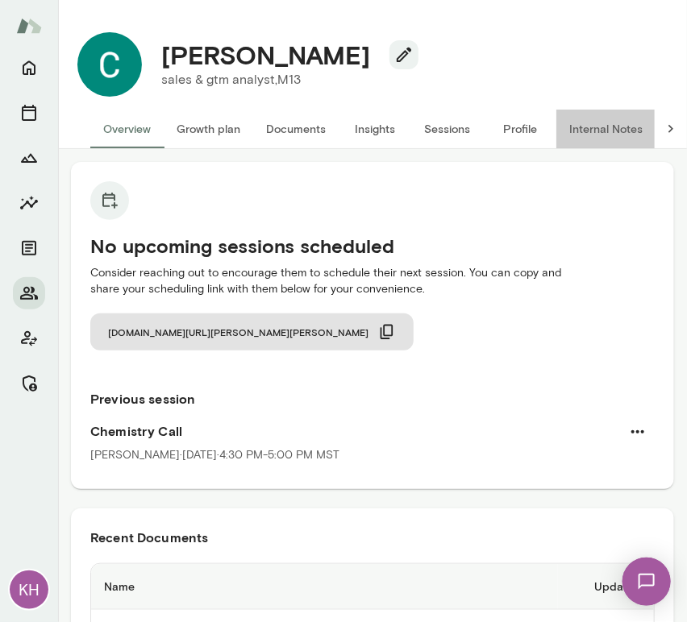
click at [587, 131] on button "Internal Notes" at bounding box center [605, 129] width 99 height 39
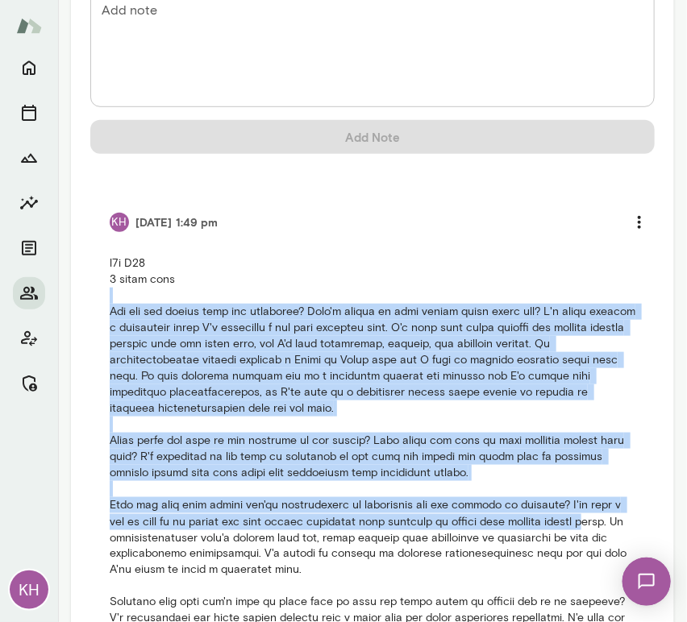
scroll to position [359, 0]
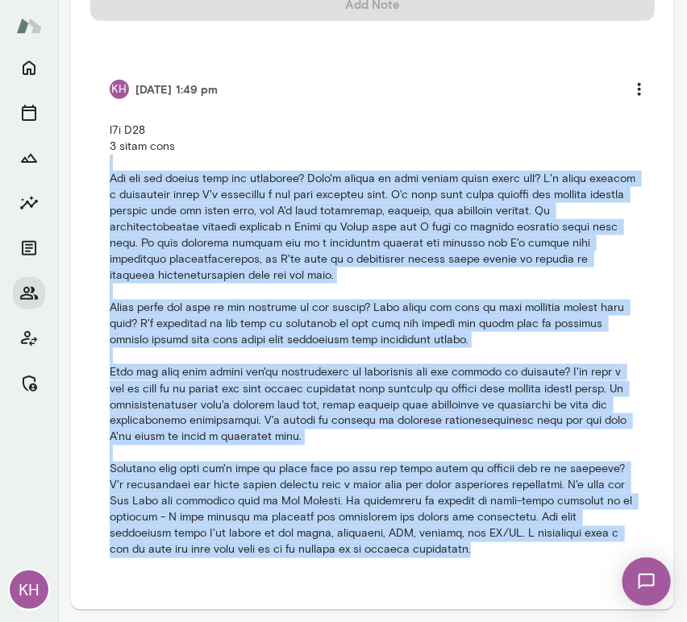
drag, startPoint x: 111, startPoint y: 302, endPoint x: 413, endPoint y: 567, distance: 401.1
click at [413, 567] on li "KH [DATE] 1:49 pm" at bounding box center [372, 315] width 564 height 524
copy p "How are you liking your job currently? What's taking up your mental space right…"
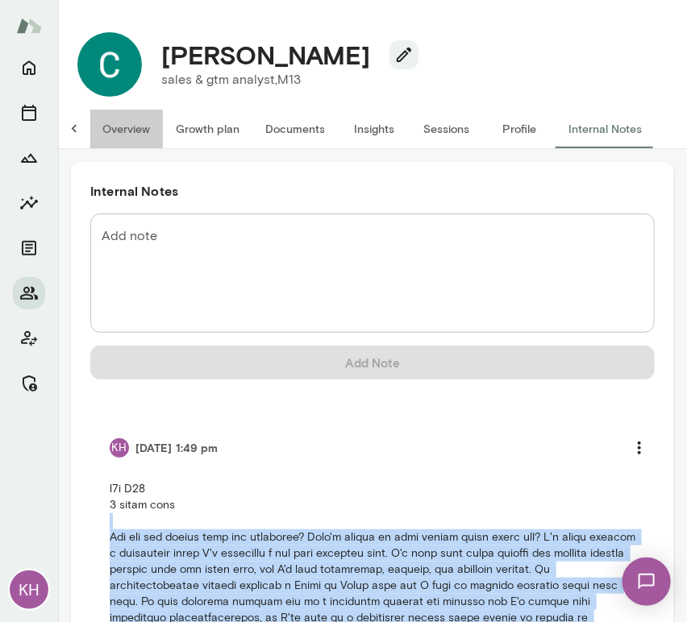
click at [123, 140] on button "Overview" at bounding box center [126, 129] width 73 height 39
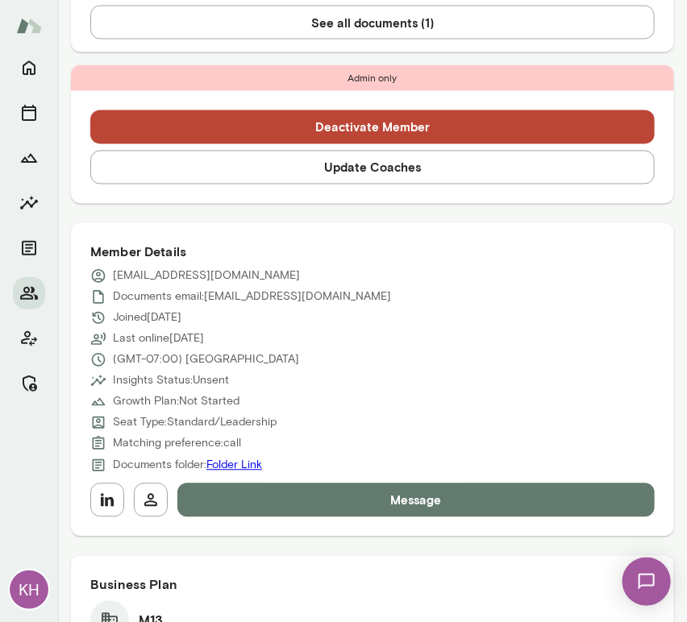
scroll to position [668, 0]
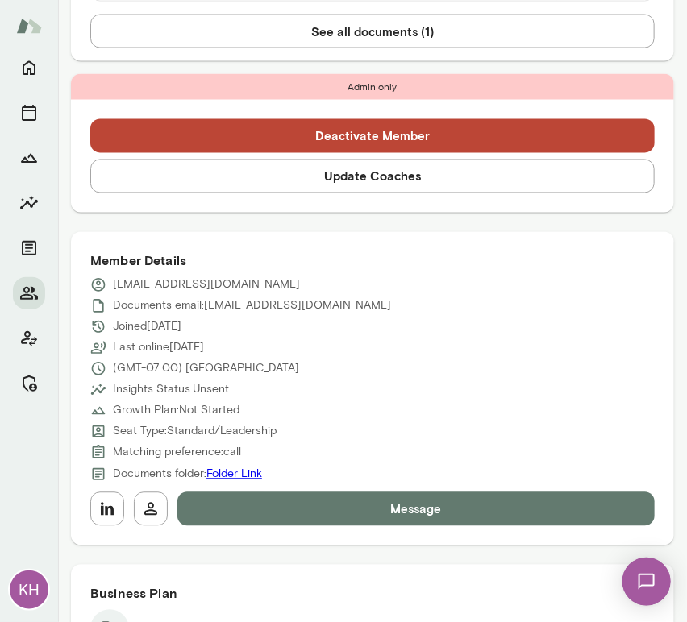
click at [319, 195] on div "Deactivate Member Update Coaches" at bounding box center [372, 157] width 603 height 114
click at [316, 192] on button "Update Coaches" at bounding box center [372, 177] width 564 height 34
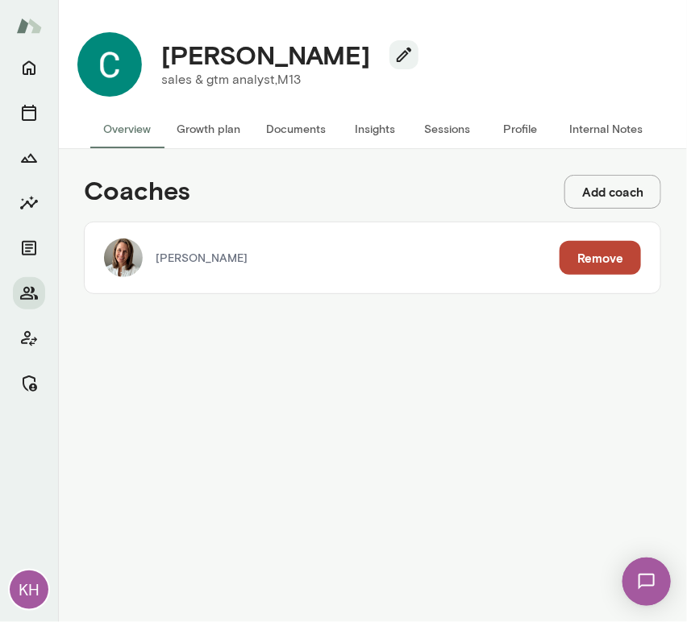
click at [580, 256] on button "Remove" at bounding box center [600, 258] width 81 height 34
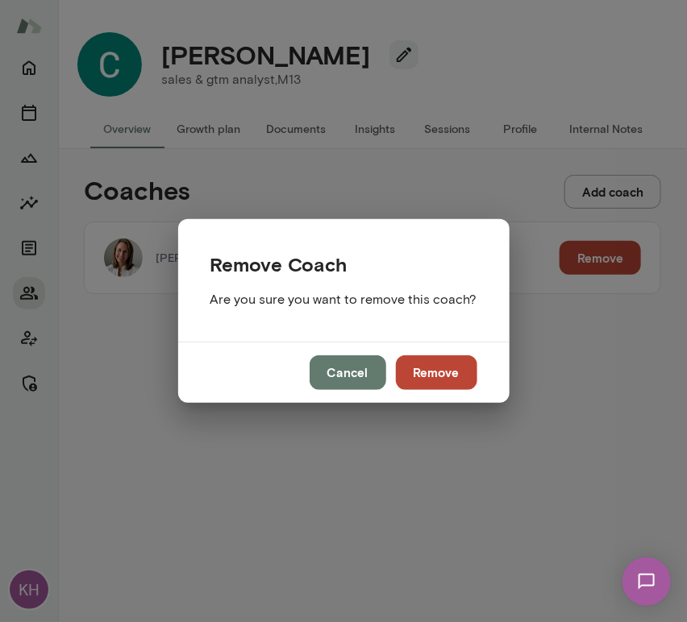
click at [431, 374] on button "Remove" at bounding box center [436, 373] width 81 height 34
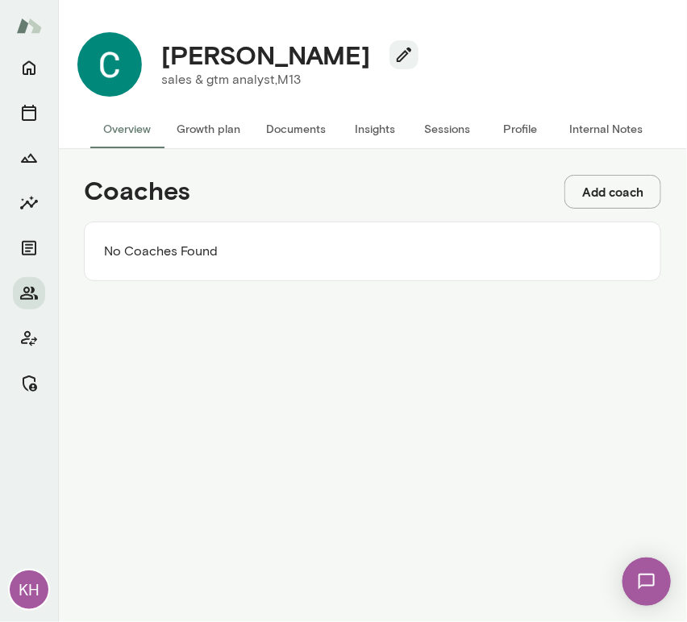
click at [579, 190] on button "Add coach" at bounding box center [612, 192] width 97 height 34
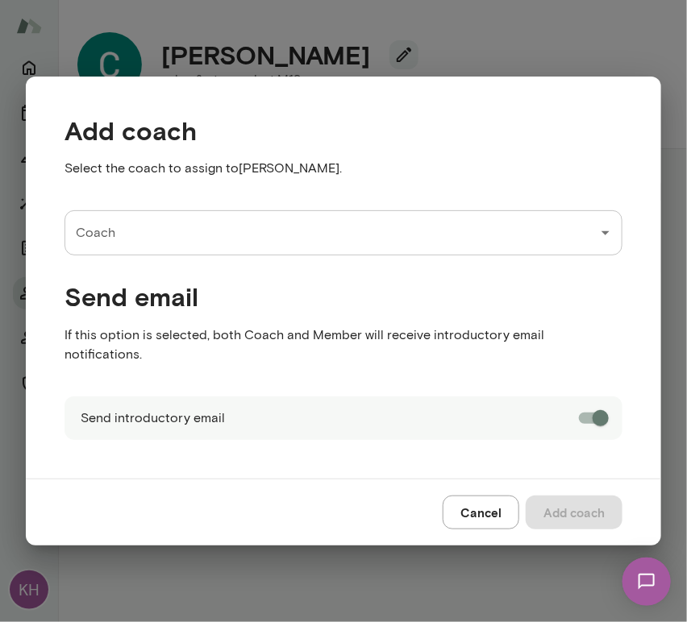
click at [226, 248] on input "Coach" at bounding box center [331, 233] width 519 height 31
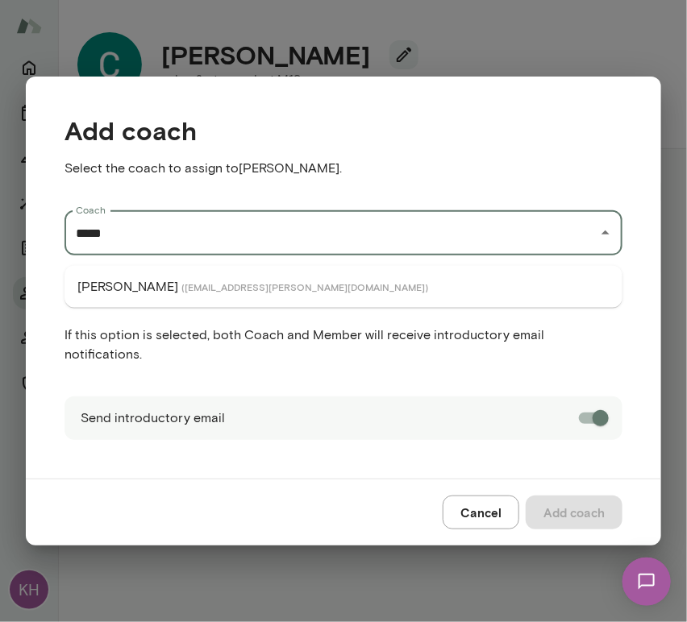
click at [232, 279] on li "[PERSON_NAME] ( [EMAIL_ADDRESS][PERSON_NAME][DOMAIN_NAME] )" at bounding box center [344, 287] width 558 height 29
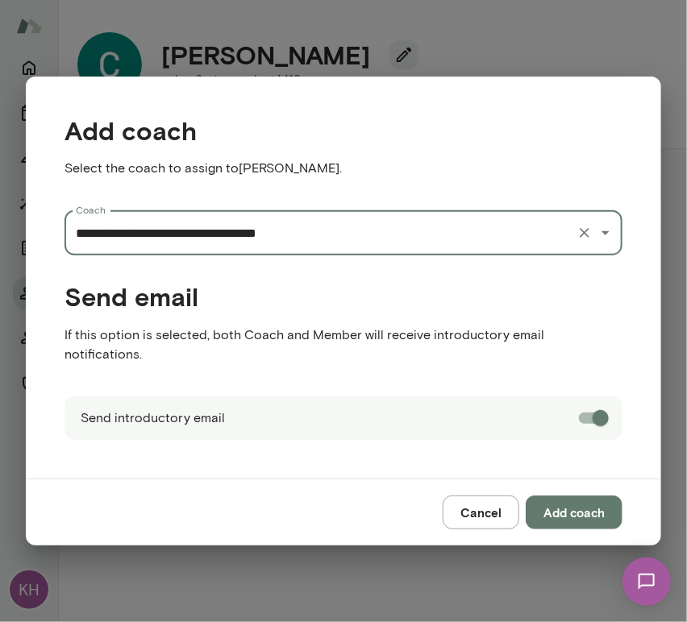
type input "**********"
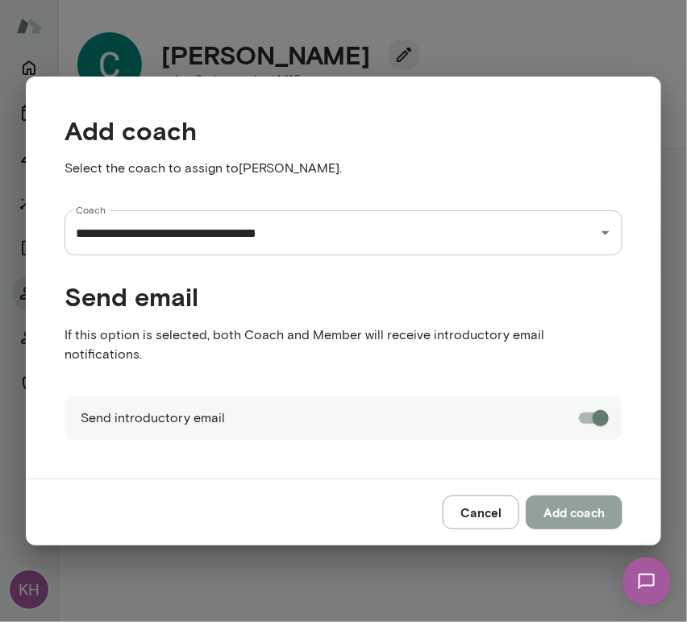
click at [564, 501] on button "Add coach" at bounding box center [574, 513] width 97 height 34
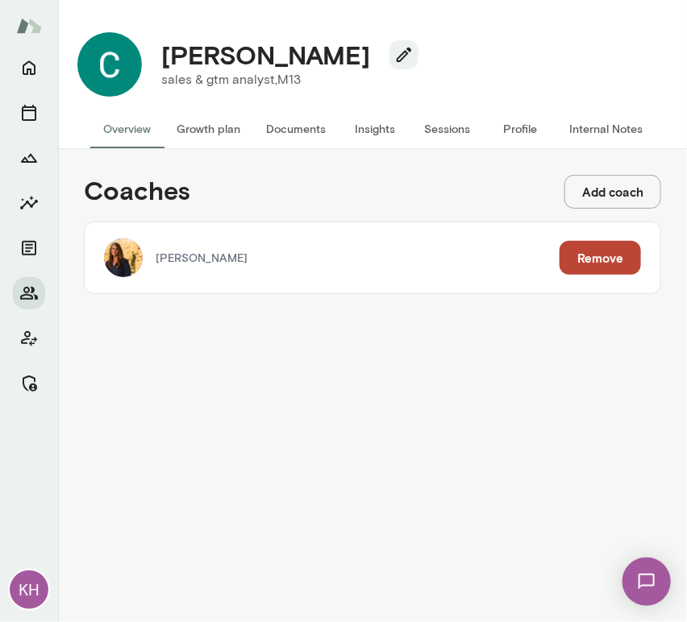
click at [578, 192] on button "Add coach" at bounding box center [612, 192] width 97 height 34
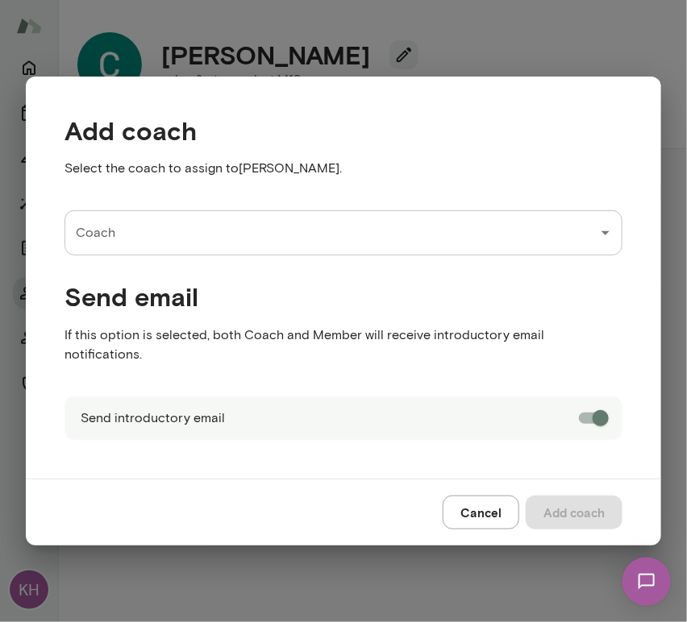
click at [244, 238] on input "Coach" at bounding box center [331, 233] width 519 height 31
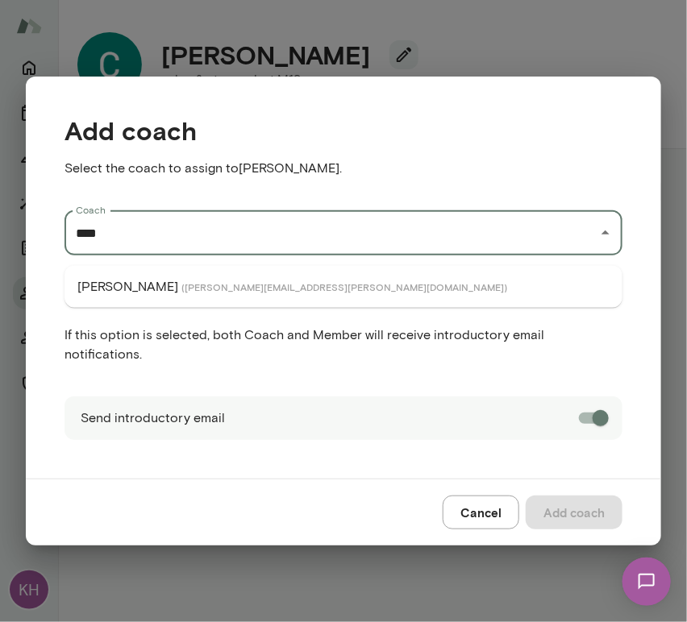
click at [239, 284] on span "( [PERSON_NAME][EMAIL_ADDRESS][PERSON_NAME][DOMAIN_NAME] )" at bounding box center [344, 287] width 326 height 13
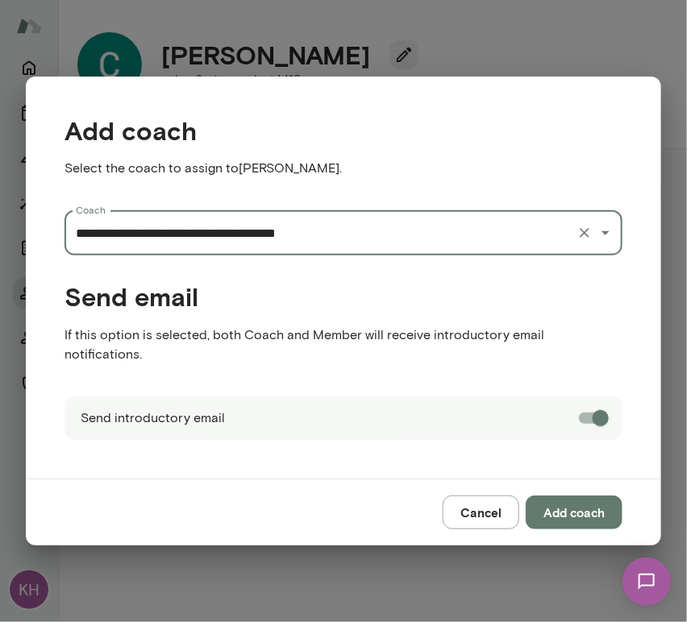
type input "**********"
click at [589, 498] on button "Add coach" at bounding box center [574, 513] width 97 height 34
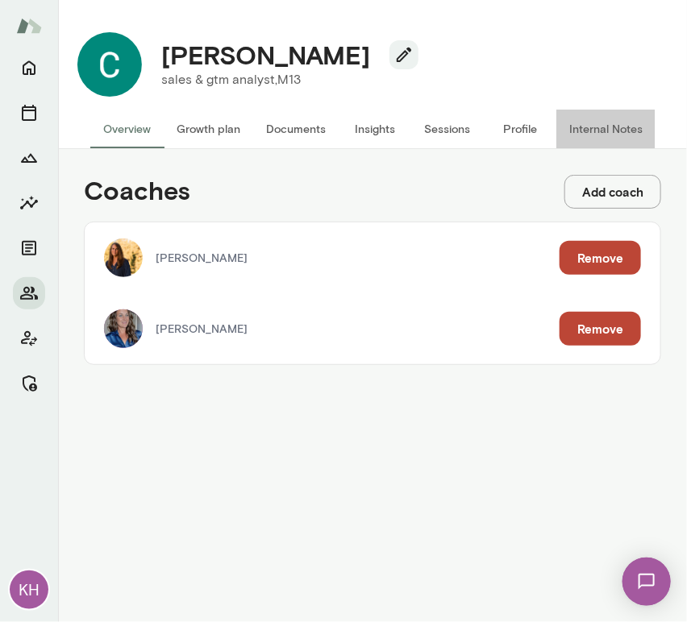
click at [581, 135] on button "Internal Notes" at bounding box center [605, 129] width 99 height 39
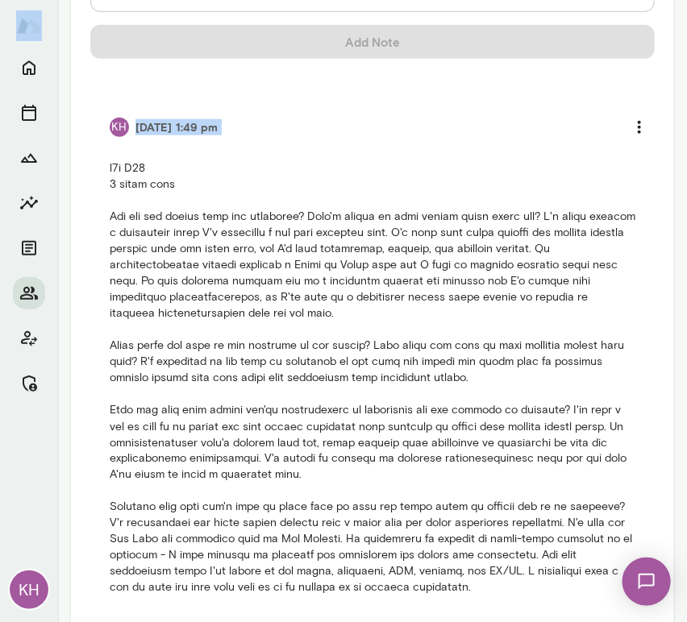
scroll to position [359, 0]
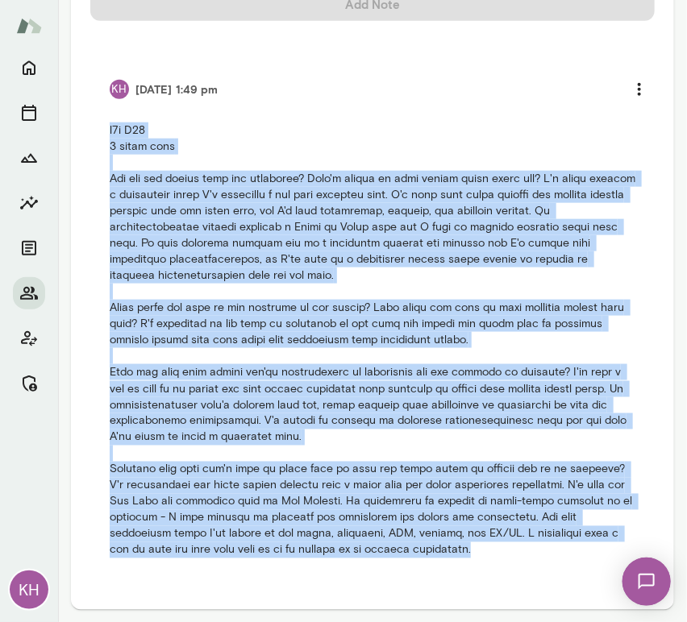
drag, startPoint x: 106, startPoint y: 342, endPoint x: 427, endPoint y: 547, distance: 380.0
click at [427, 547] on li "KH [DATE] 1:49 pm" at bounding box center [372, 315] width 564 height 524
copy p "b2b M13 6 month term How are you liking your job currently? What's taking up yo…"
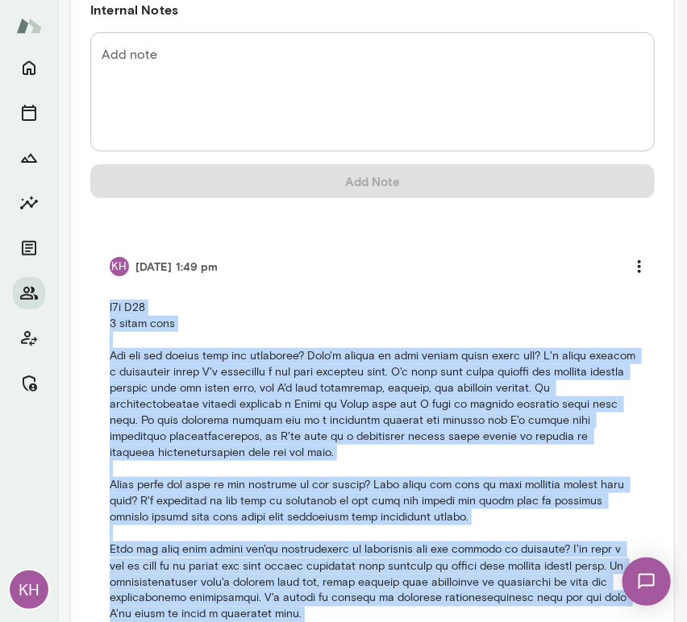
scroll to position [156, 0]
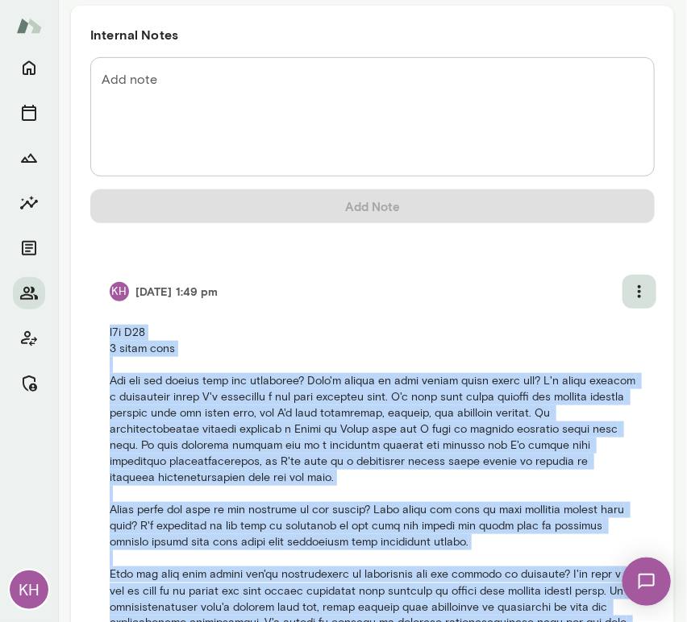
click at [630, 289] on icon "more" at bounding box center [639, 291] width 19 height 19
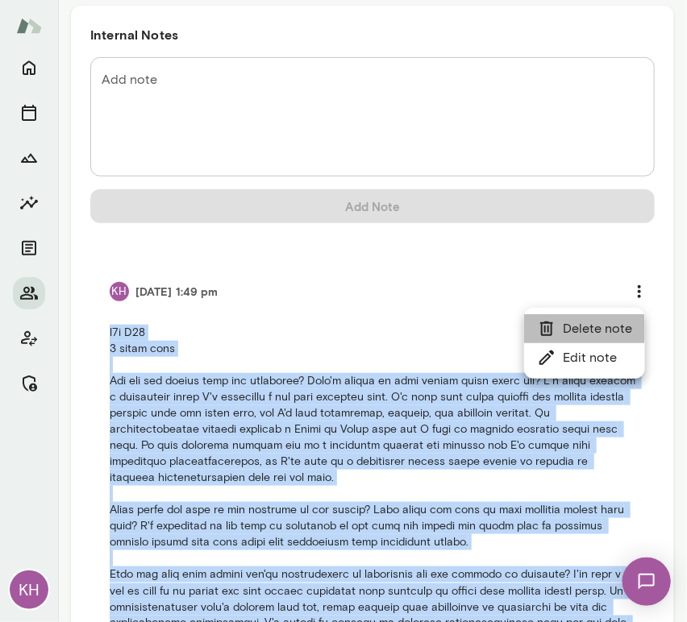
click at [573, 330] on li "Delete note" at bounding box center [584, 328] width 121 height 29
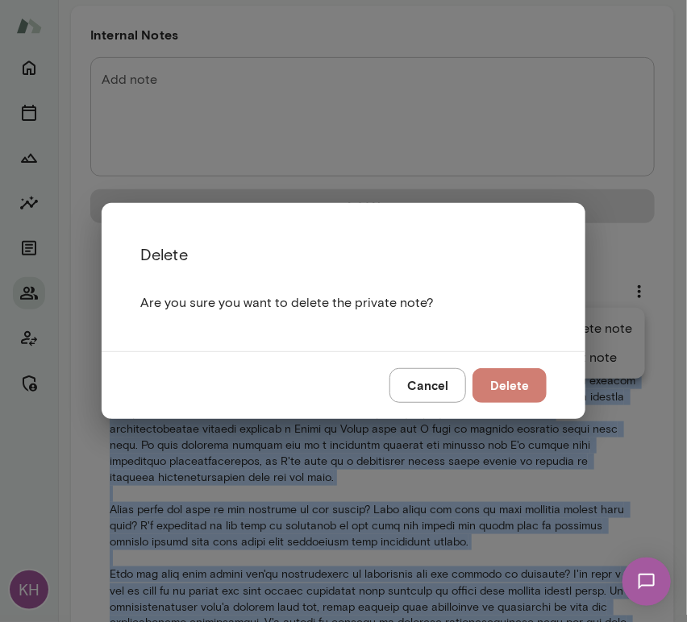
click at [524, 373] on button "Delete" at bounding box center [510, 385] width 74 height 34
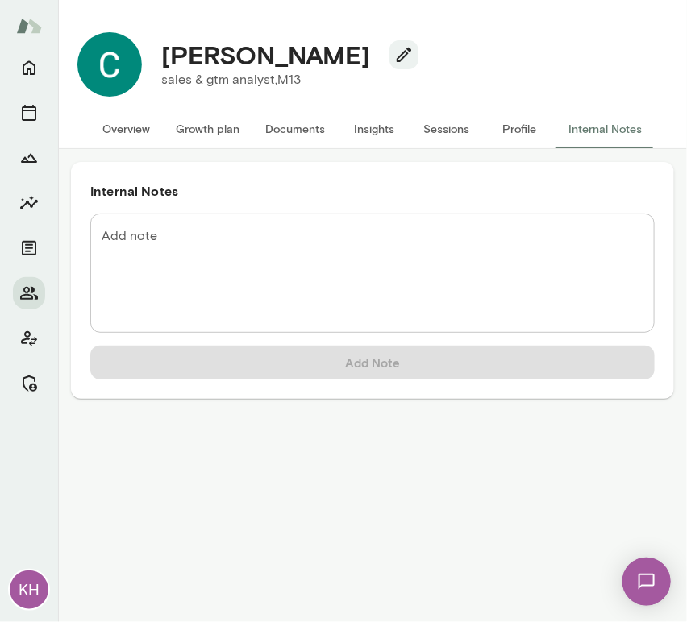
scroll to position [0, 0]
click at [239, 214] on div "* Add note" at bounding box center [372, 273] width 564 height 119
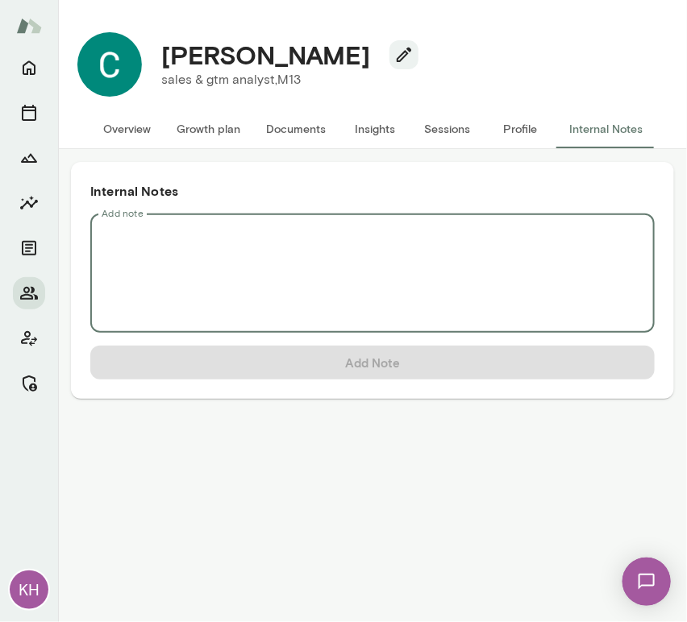
paste textarea "**********"
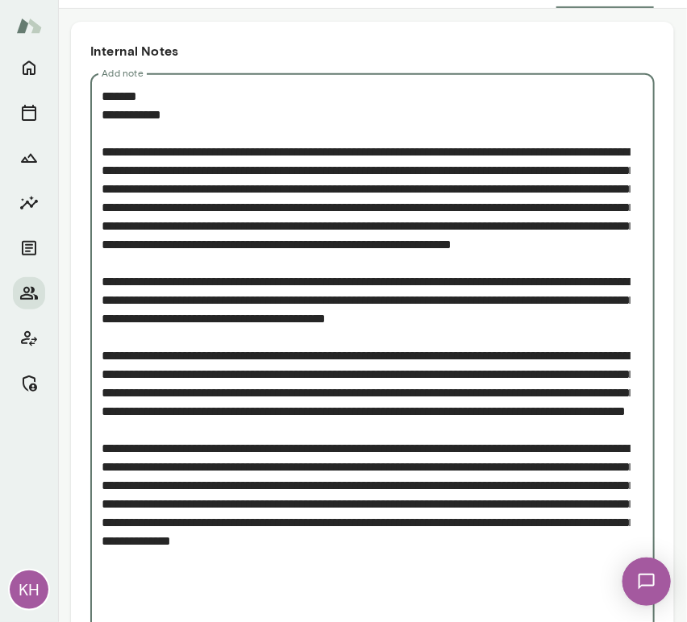
scroll to position [234, 0]
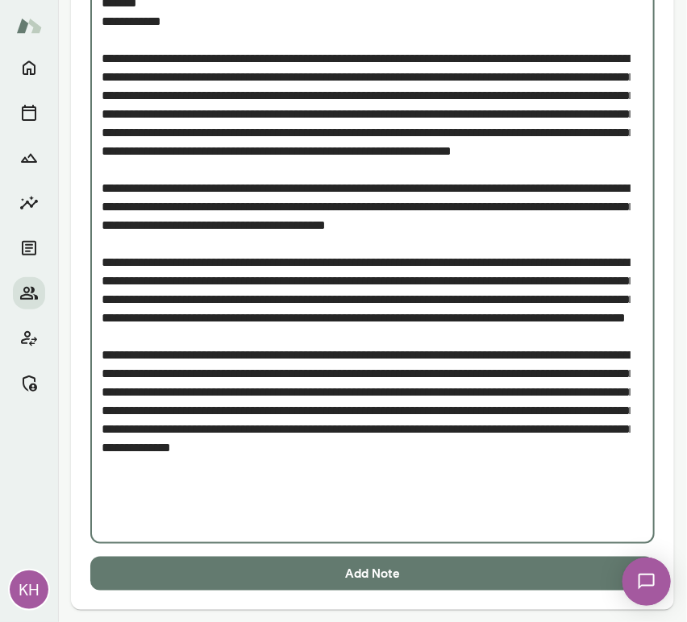
type textarea "**********"
click at [253, 579] on button "Add Note" at bounding box center [372, 574] width 564 height 34
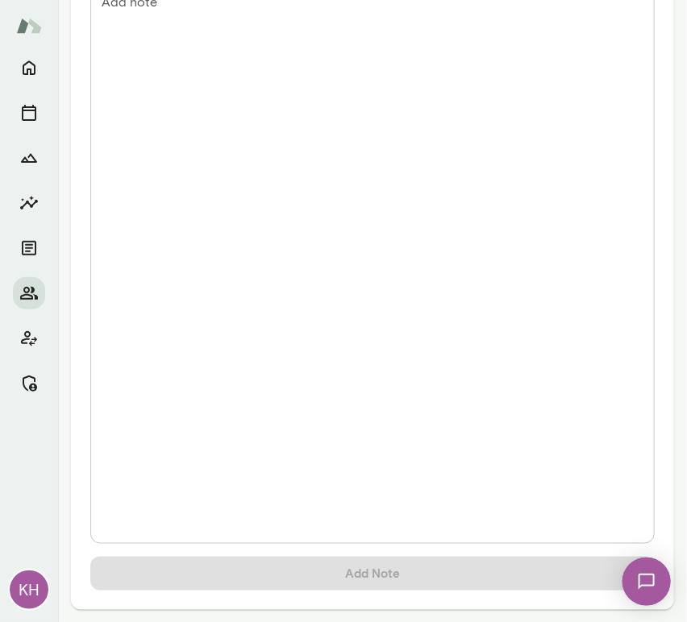
scroll to position [0, 0]
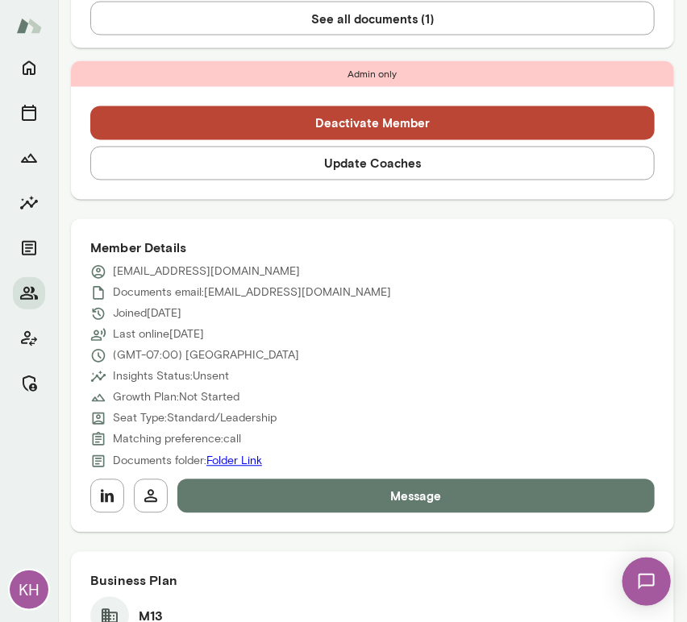
scroll to position [683, 0]
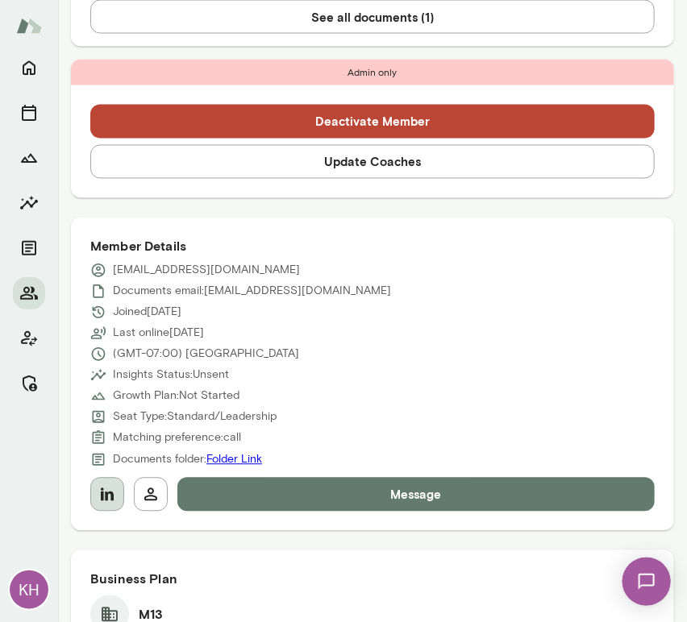
click at [123, 492] on button "button" at bounding box center [107, 495] width 34 height 34
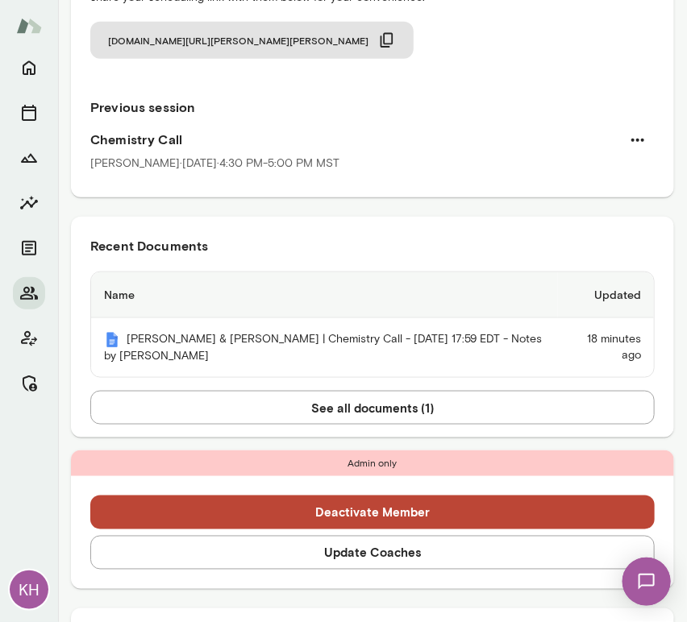
scroll to position [294, 0]
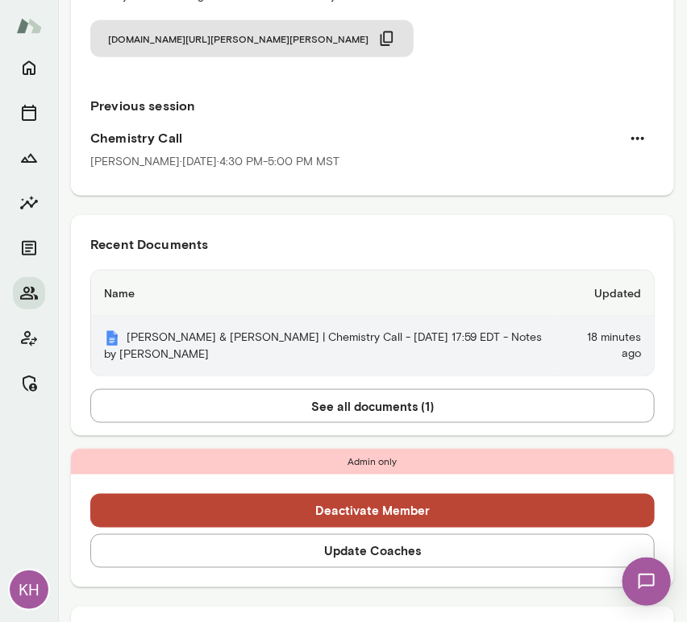
click at [241, 353] on th "[PERSON_NAME] & [PERSON_NAME] | Chemistry Call - [DATE] 17:59 EDT - Notes by [P…" at bounding box center [324, 346] width 467 height 59
click at [275, 354] on th "Cassie Cunningham & Andrea Mayendia | Chemistry Call - 2025/09/09 17:59 EDT - N…" at bounding box center [324, 346] width 467 height 59
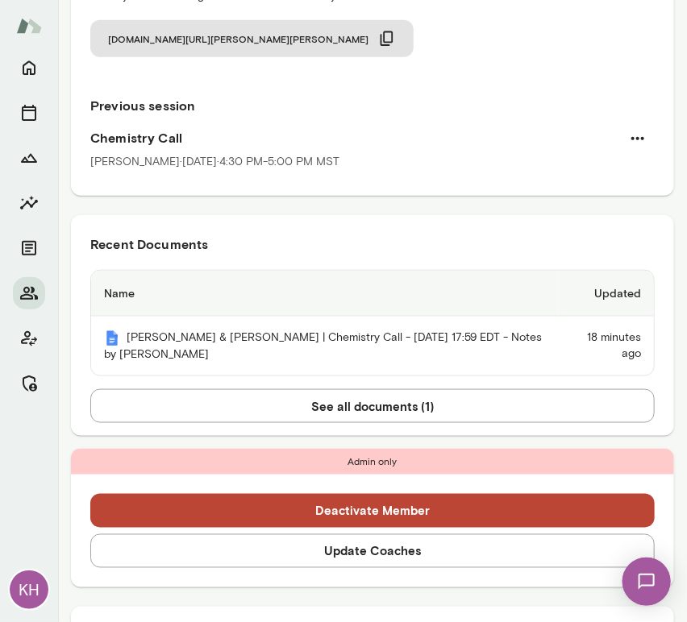
scroll to position [0, 0]
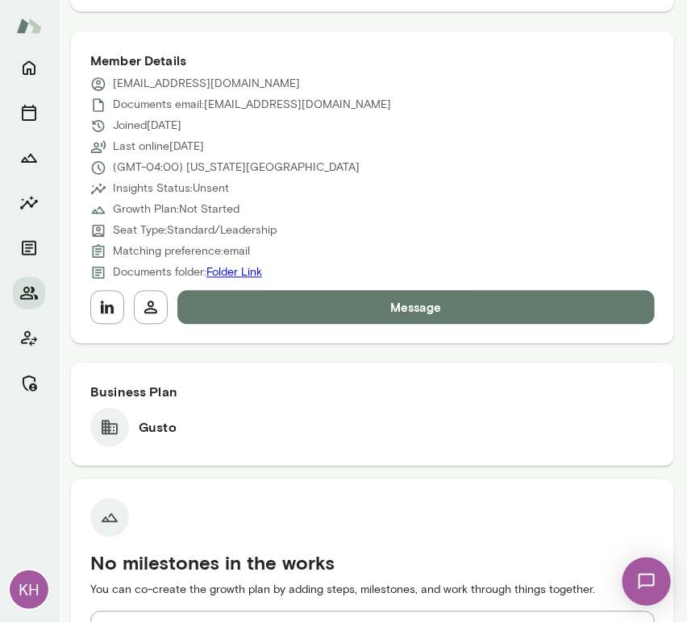
scroll to position [716, 0]
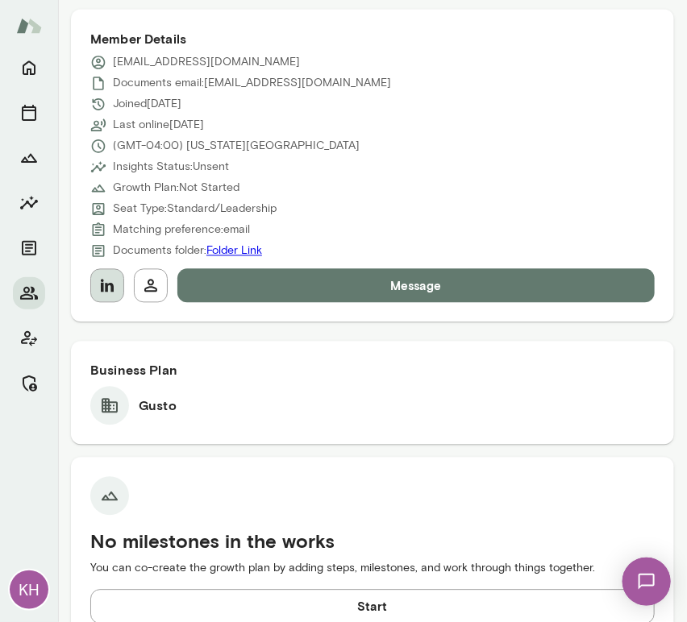
click at [111, 282] on icon "button" at bounding box center [107, 286] width 19 height 19
